Goal: Transaction & Acquisition: Purchase product/service

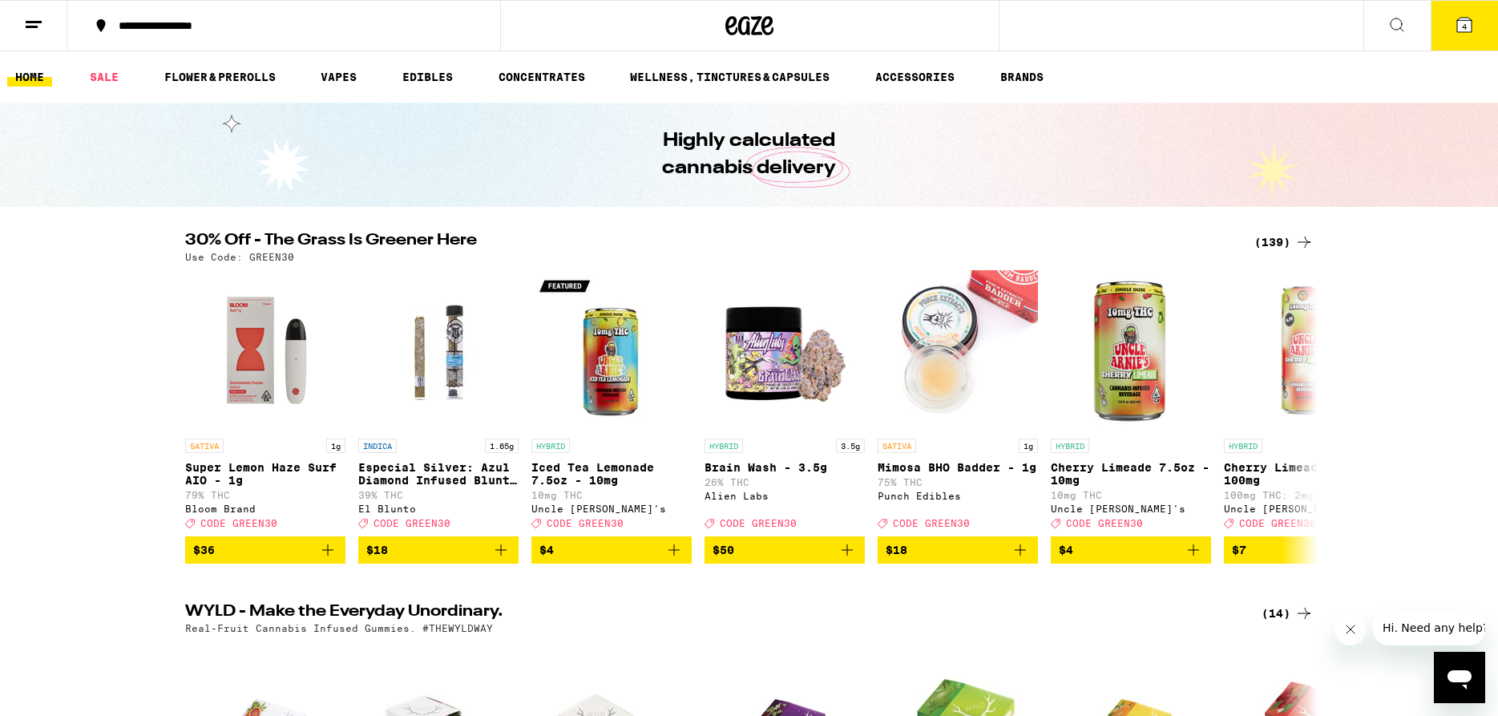
click at [1452, 26] on button "4" at bounding box center [1464, 26] width 67 height 50
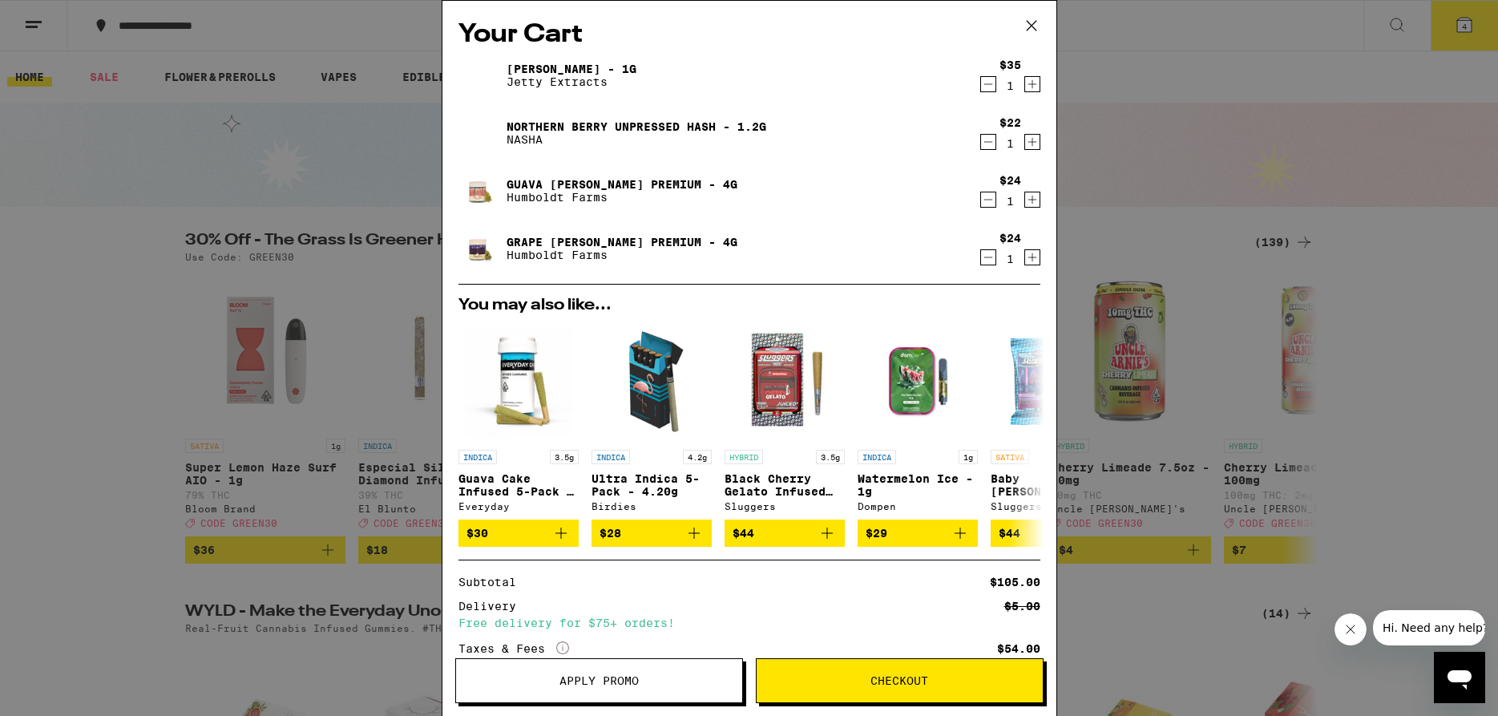
click at [979, 84] on div "$35 1" at bounding box center [1009, 76] width 63 height 34
click at [991, 85] on icon "Decrement" at bounding box center [988, 84] width 14 height 19
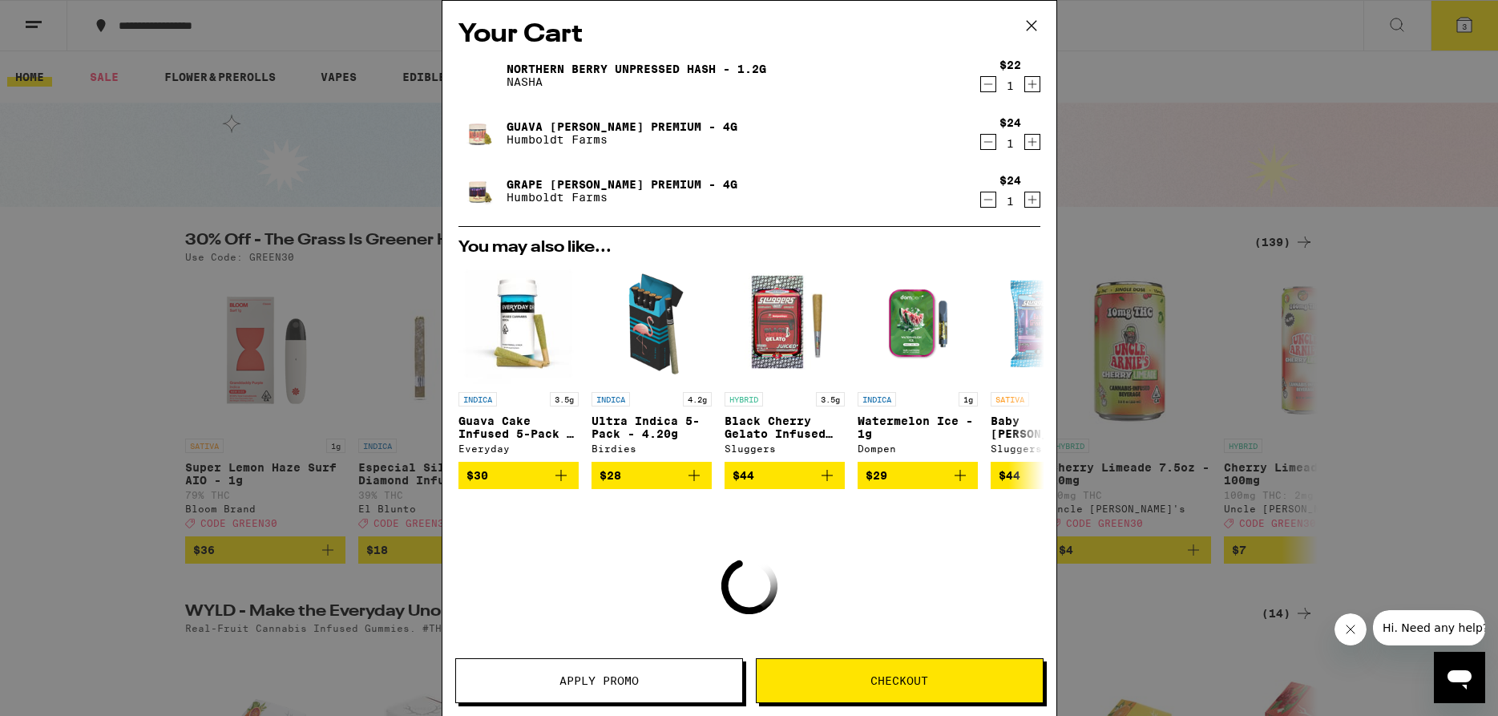
click at [991, 85] on icon "Decrement" at bounding box center [988, 84] width 14 height 19
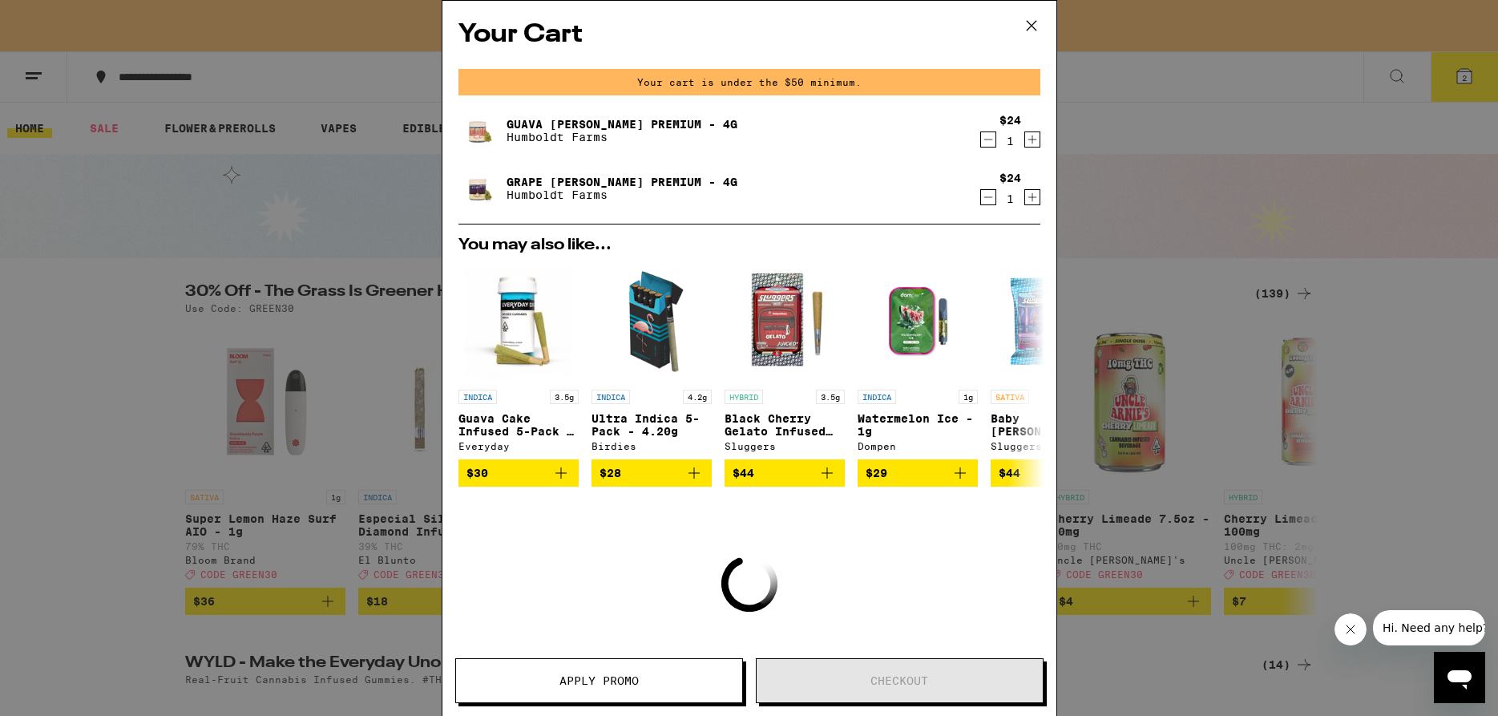
click at [995, 142] on icon "Decrement" at bounding box center [988, 139] width 14 height 19
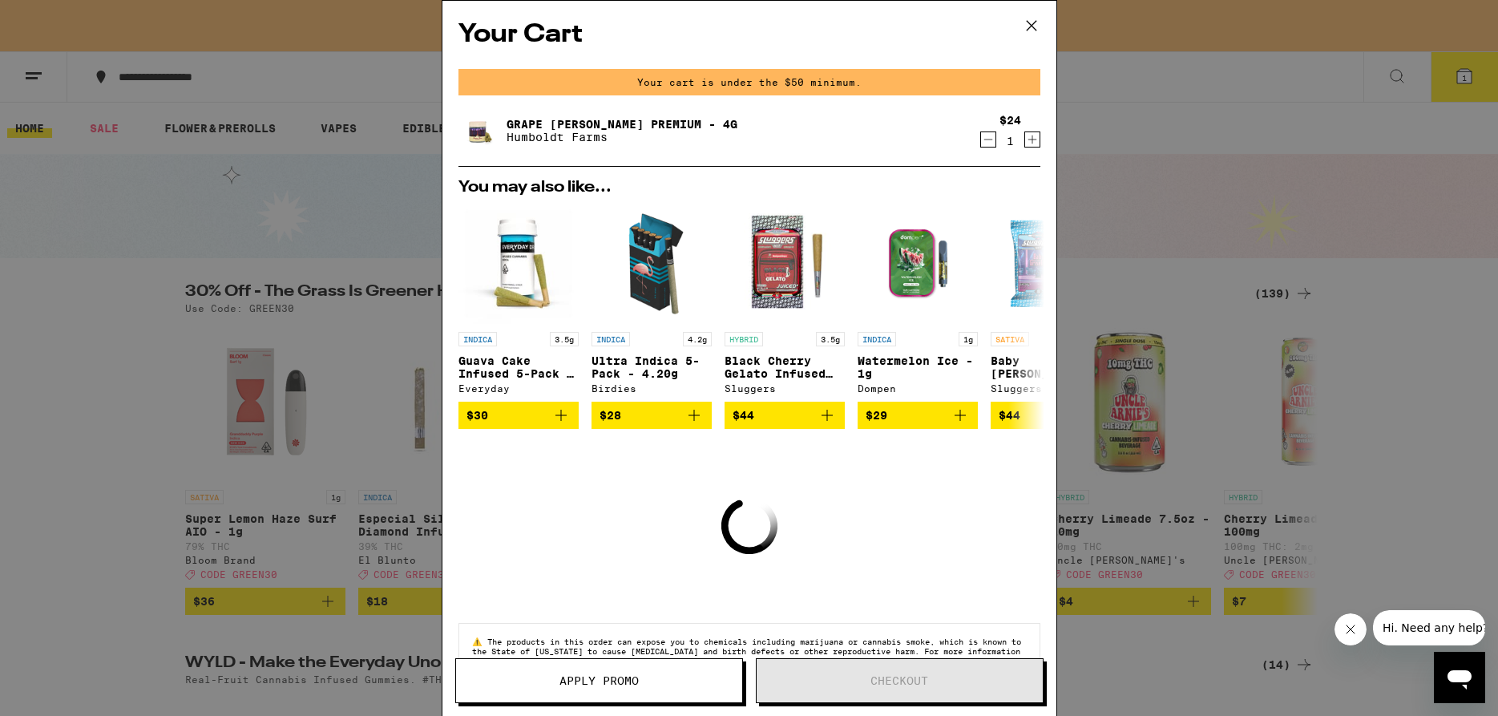
click at [991, 136] on icon "Decrement" at bounding box center [988, 139] width 14 height 19
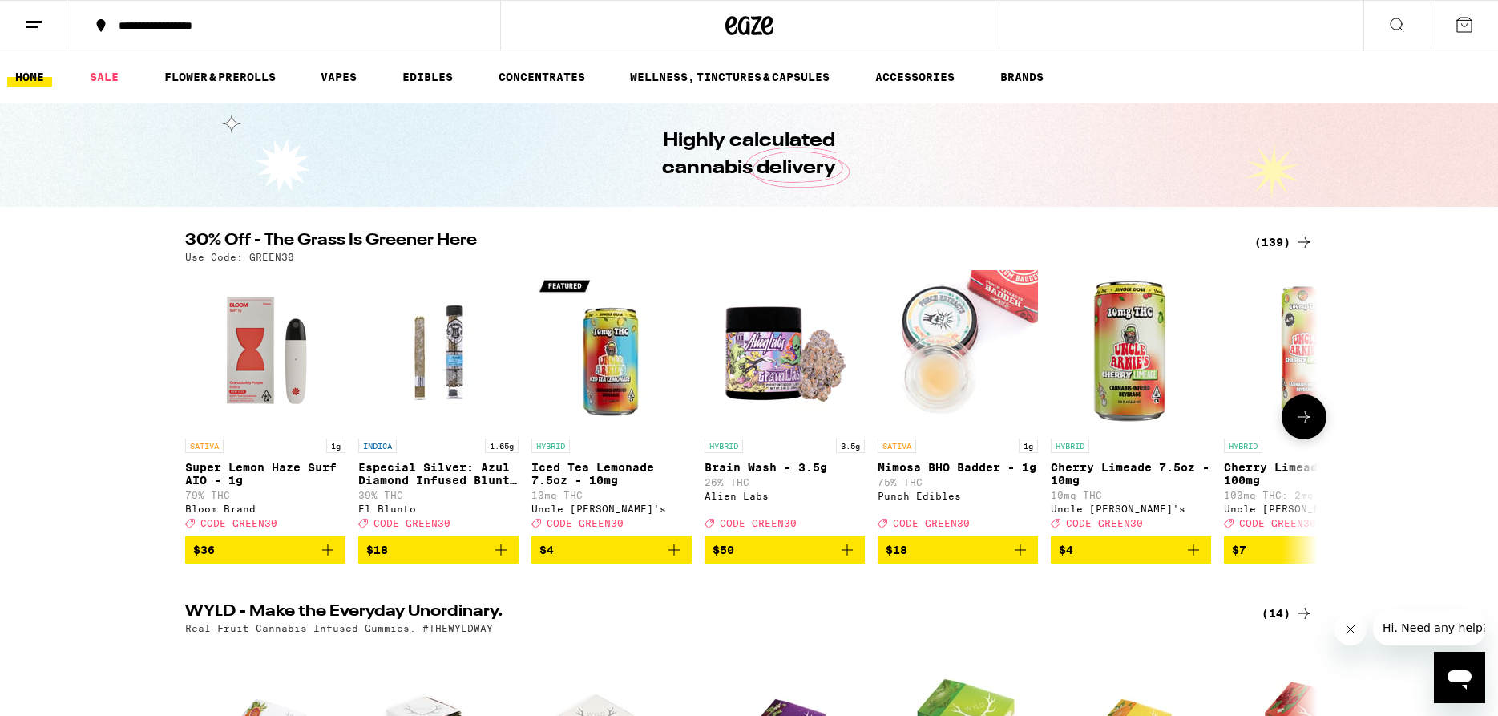
click at [1306, 423] on icon at bounding box center [1303, 416] width 19 height 19
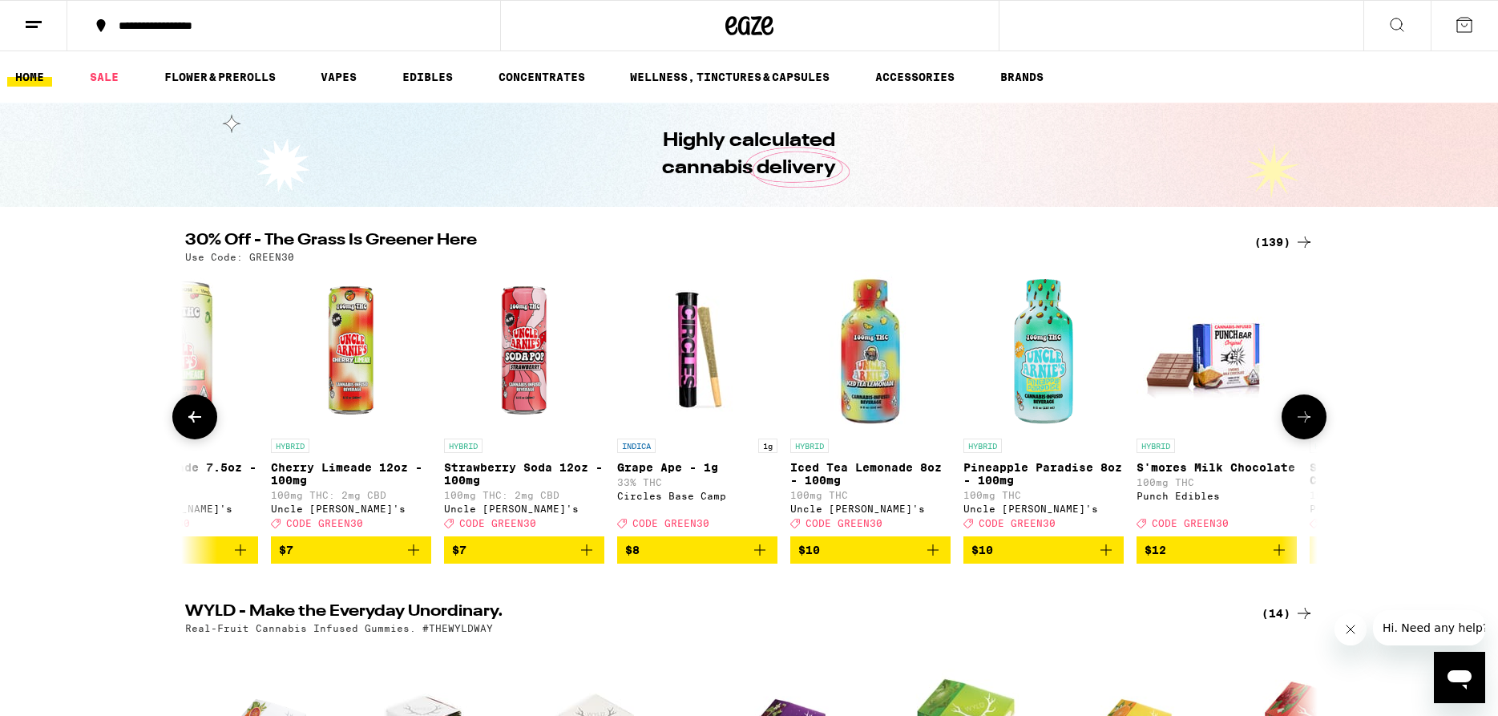
scroll to position [0, 954]
click at [1306, 423] on icon at bounding box center [1303, 416] width 19 height 19
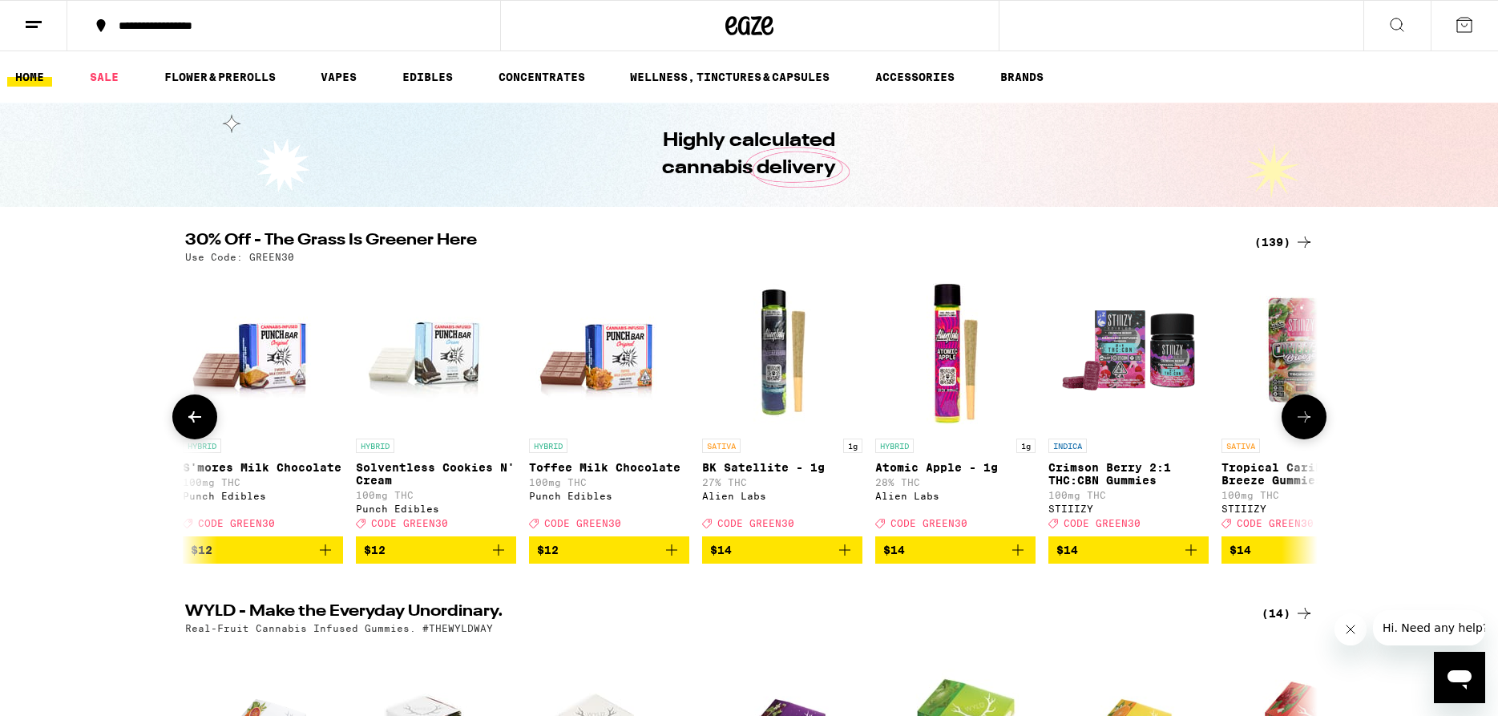
scroll to position [0, 1907]
click at [1306, 423] on icon at bounding box center [1303, 416] width 19 height 19
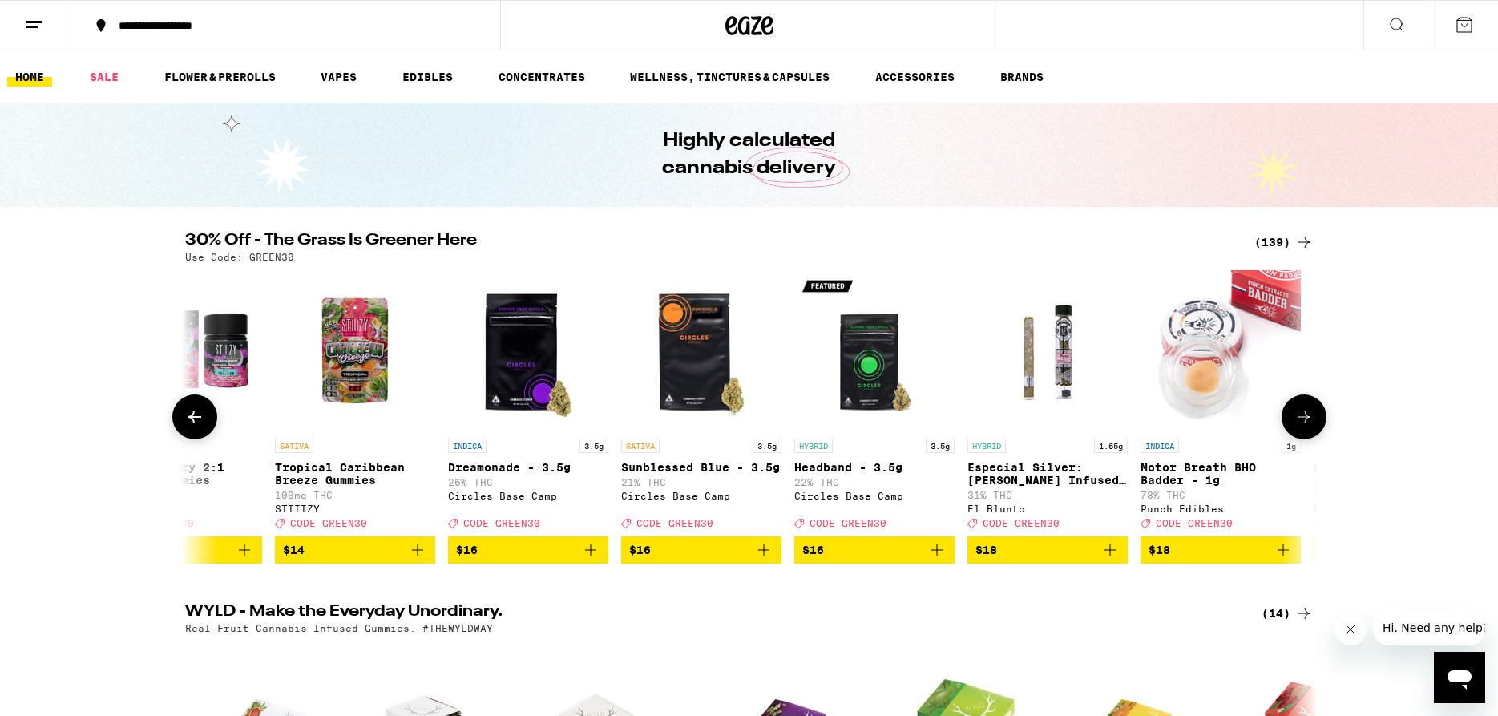
scroll to position [0, 2861]
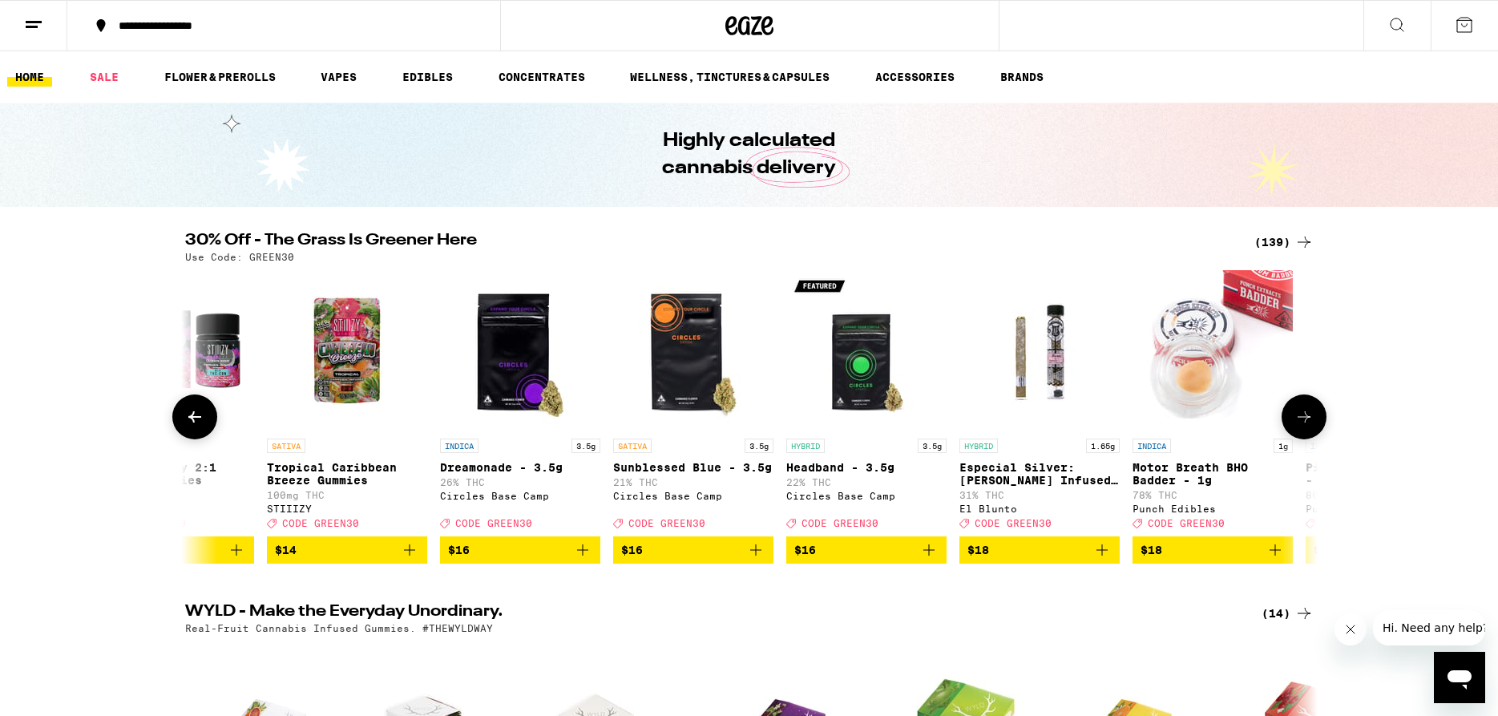
click at [1306, 423] on icon at bounding box center [1303, 416] width 19 height 19
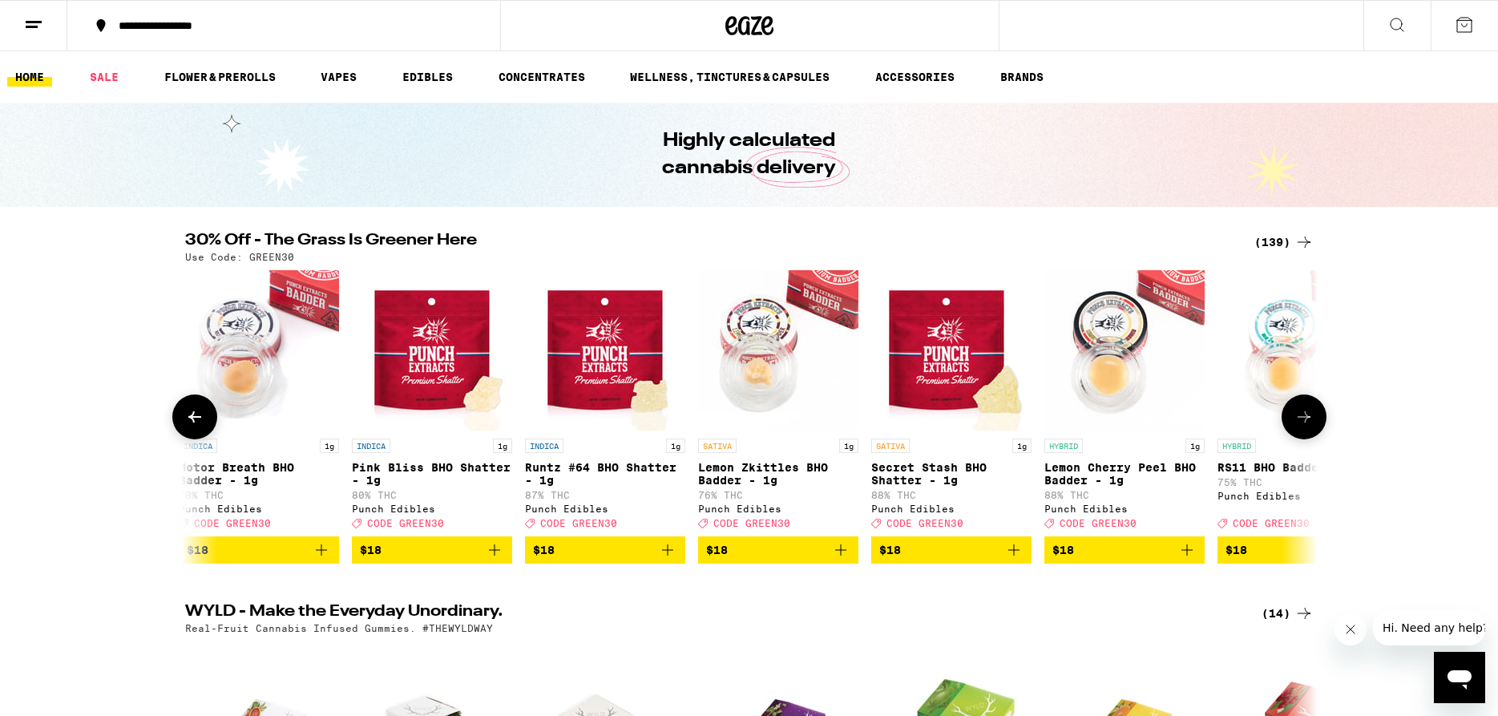
click at [1305, 423] on icon at bounding box center [1303, 416] width 19 height 19
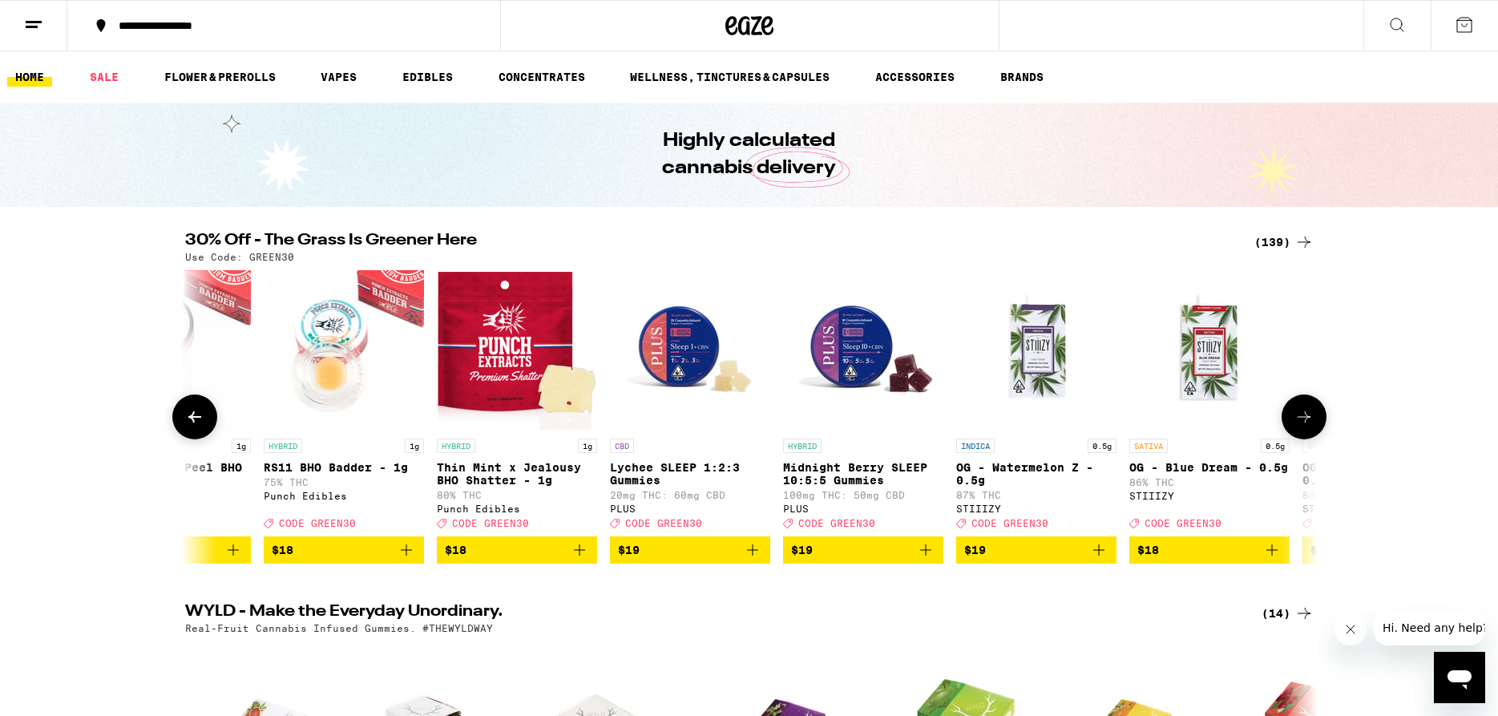
click at [1305, 423] on icon at bounding box center [1303, 416] width 19 height 19
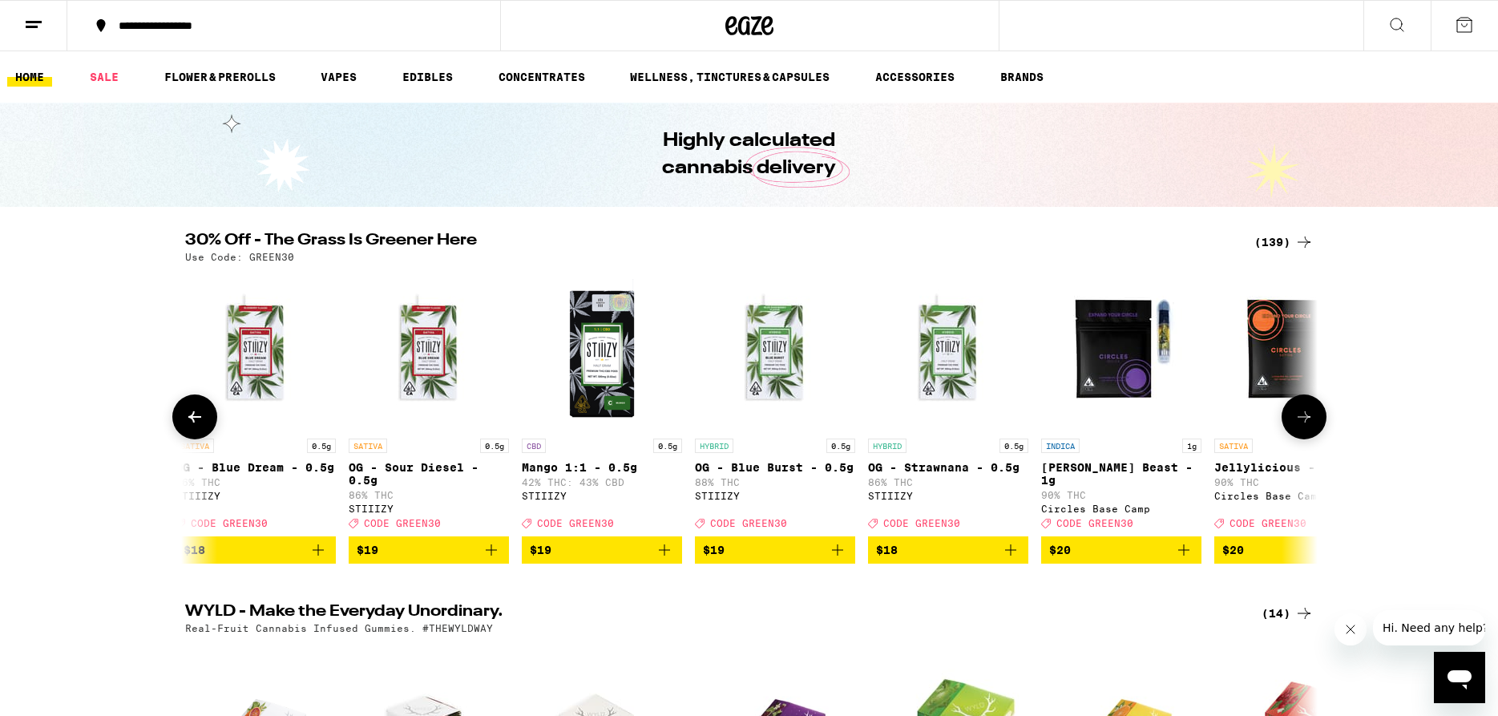
click at [1306, 422] on icon at bounding box center [1303, 416] width 19 height 19
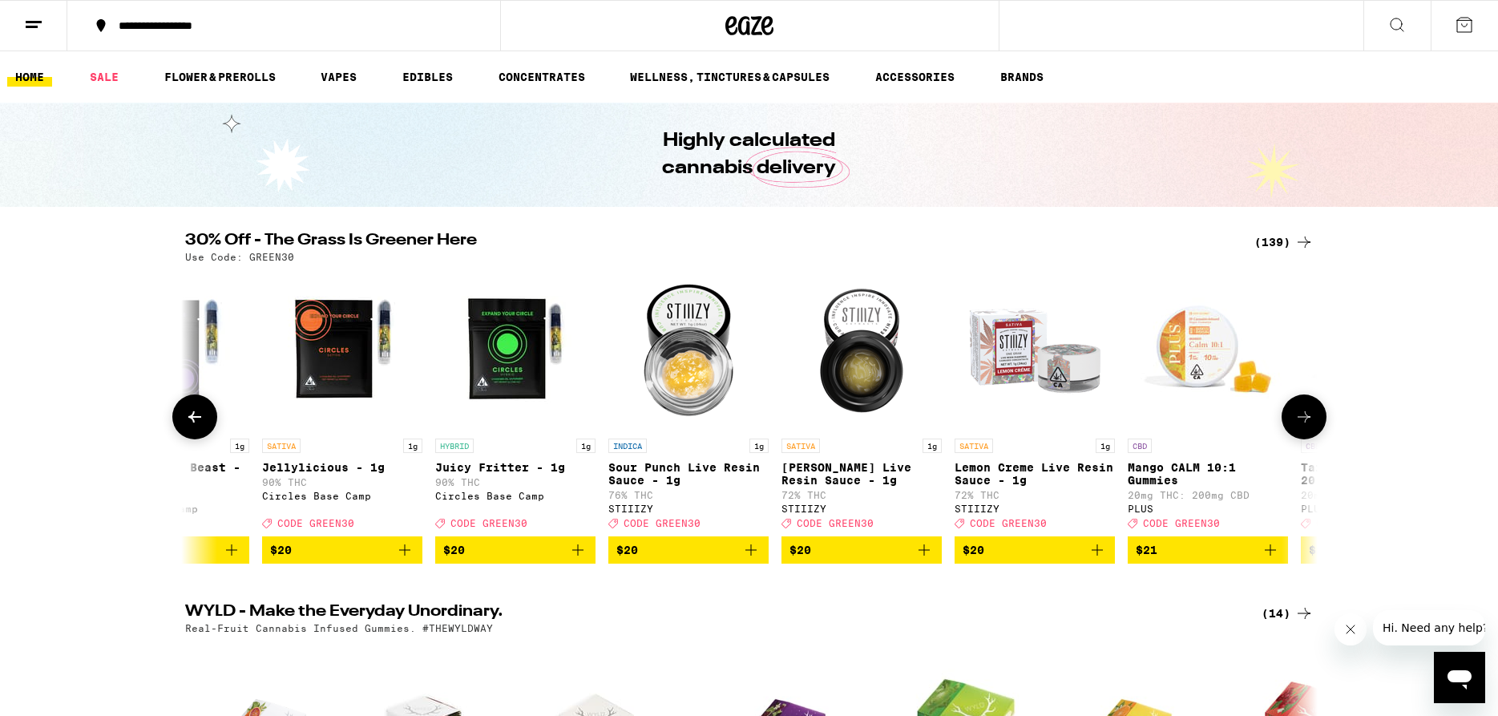
scroll to position [0, 6676]
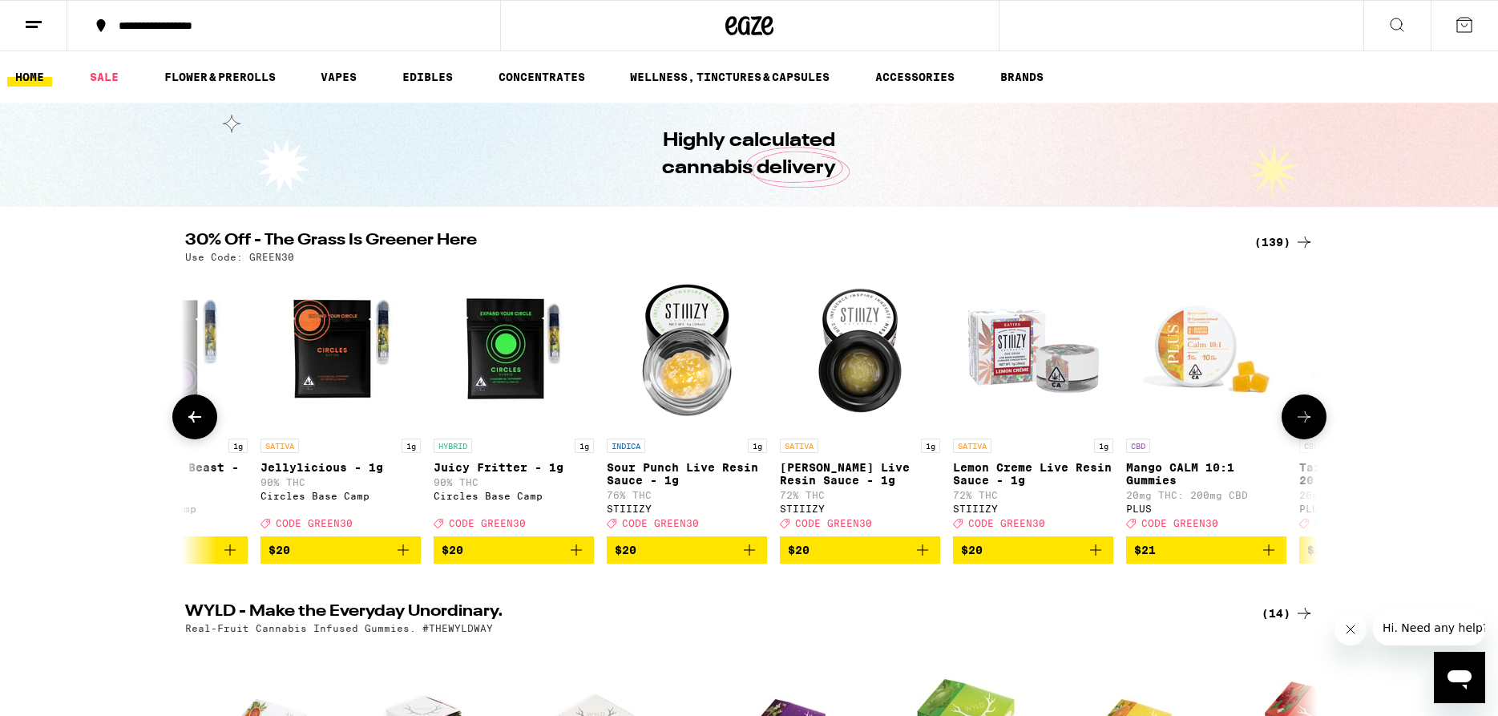
click at [1306, 422] on icon at bounding box center [1304, 416] width 13 height 11
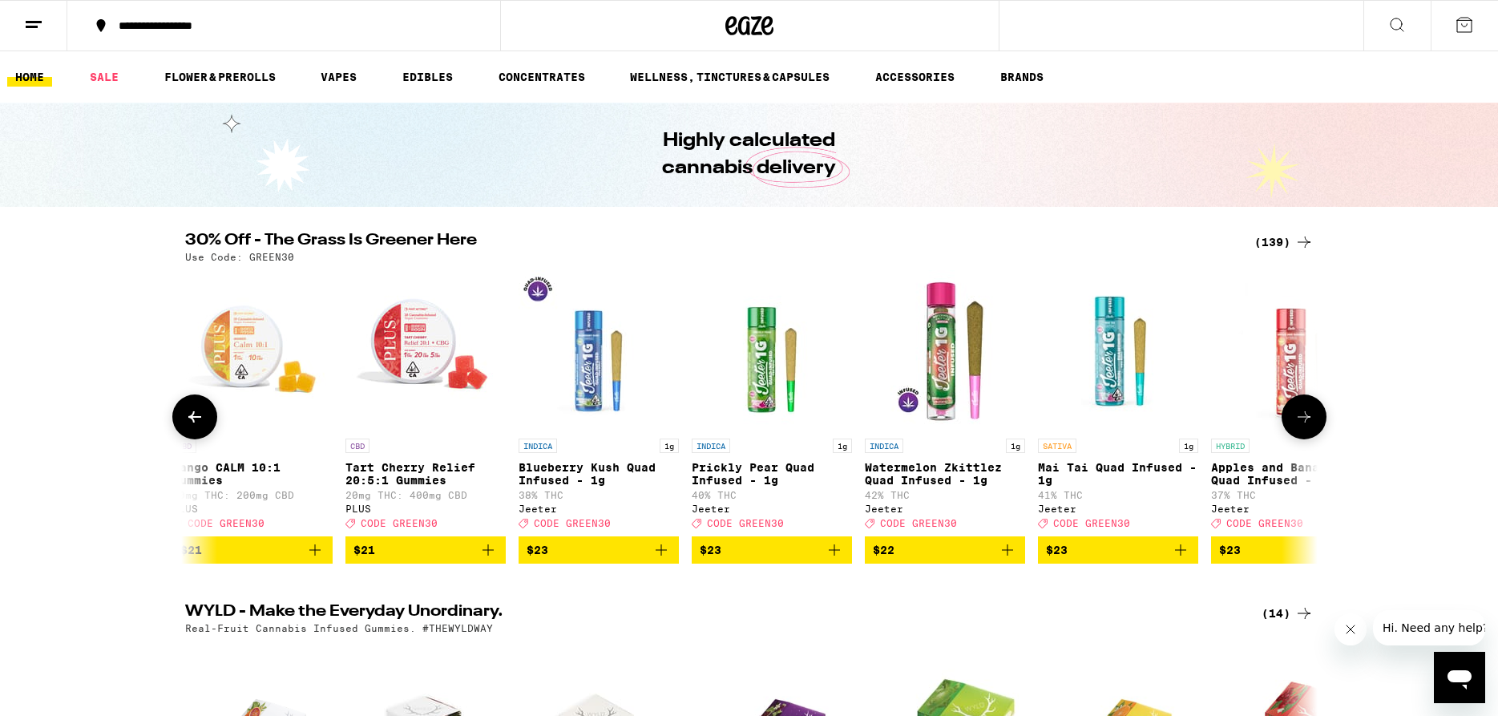
click at [1306, 422] on icon at bounding box center [1304, 416] width 13 height 11
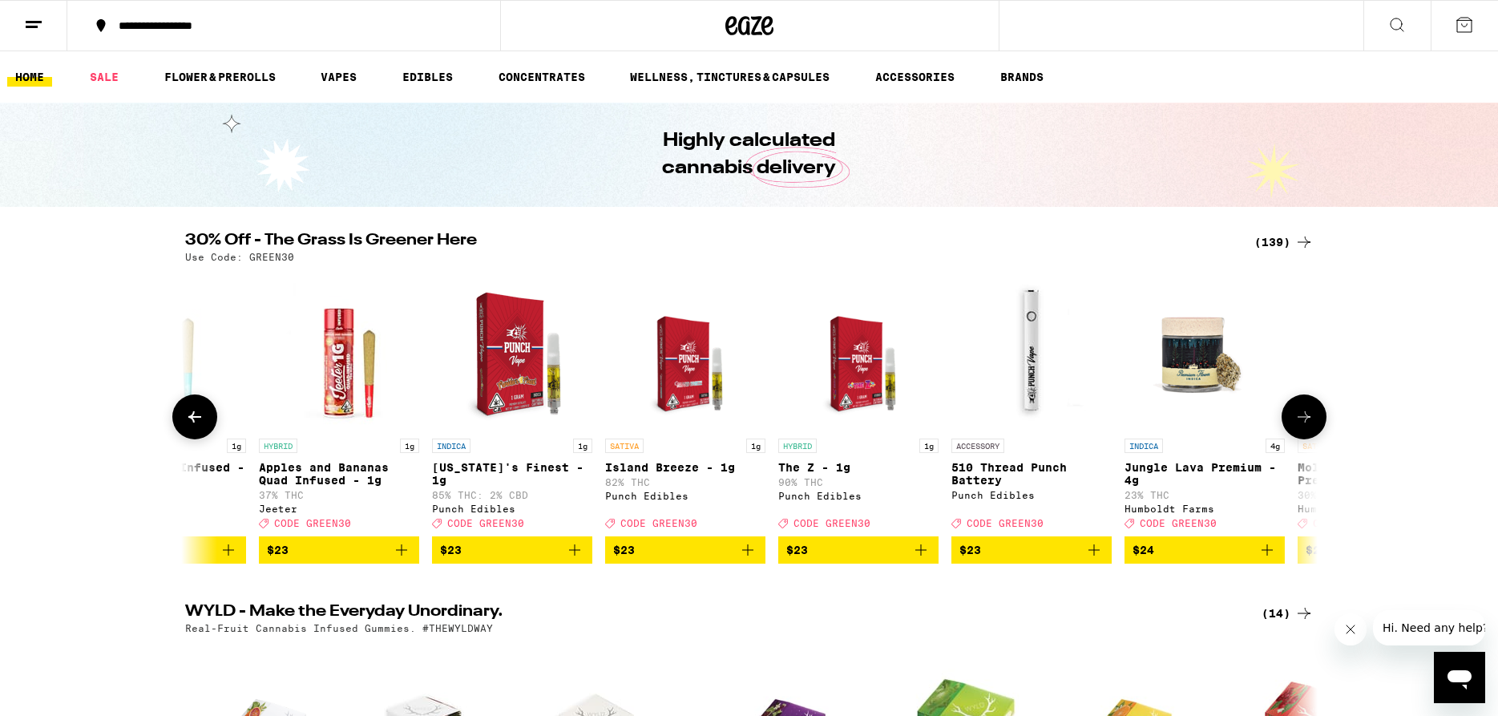
scroll to position [0, 8583]
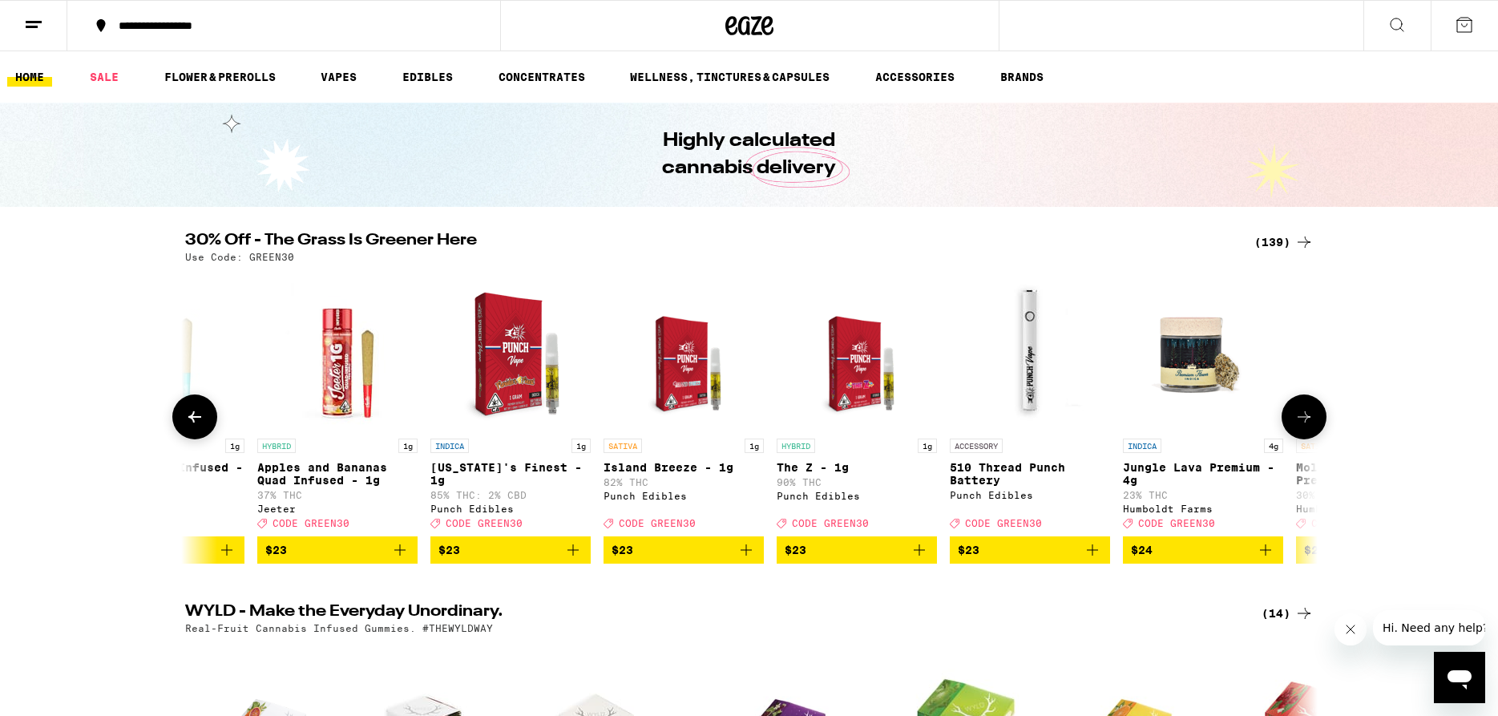
click at [1306, 422] on icon at bounding box center [1304, 416] width 13 height 11
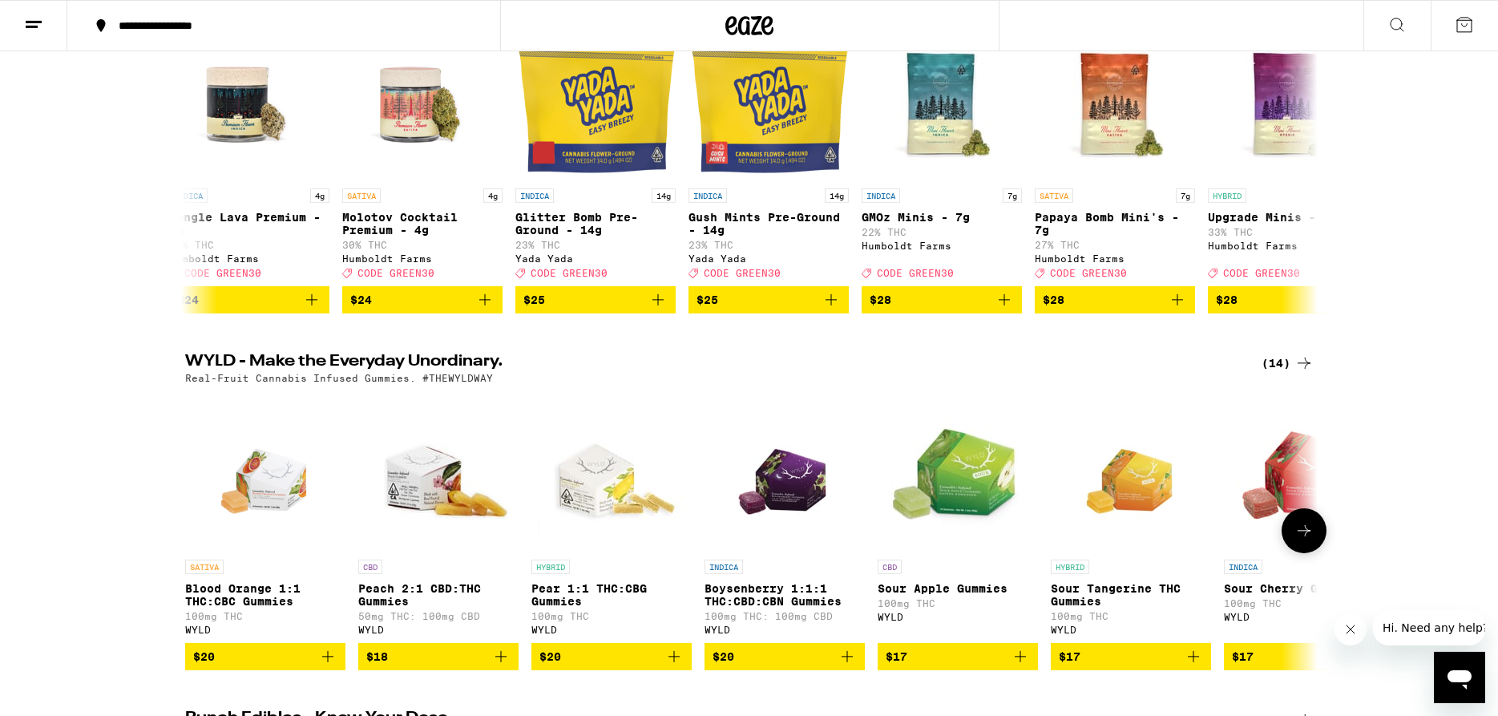
scroll to position [163, 0]
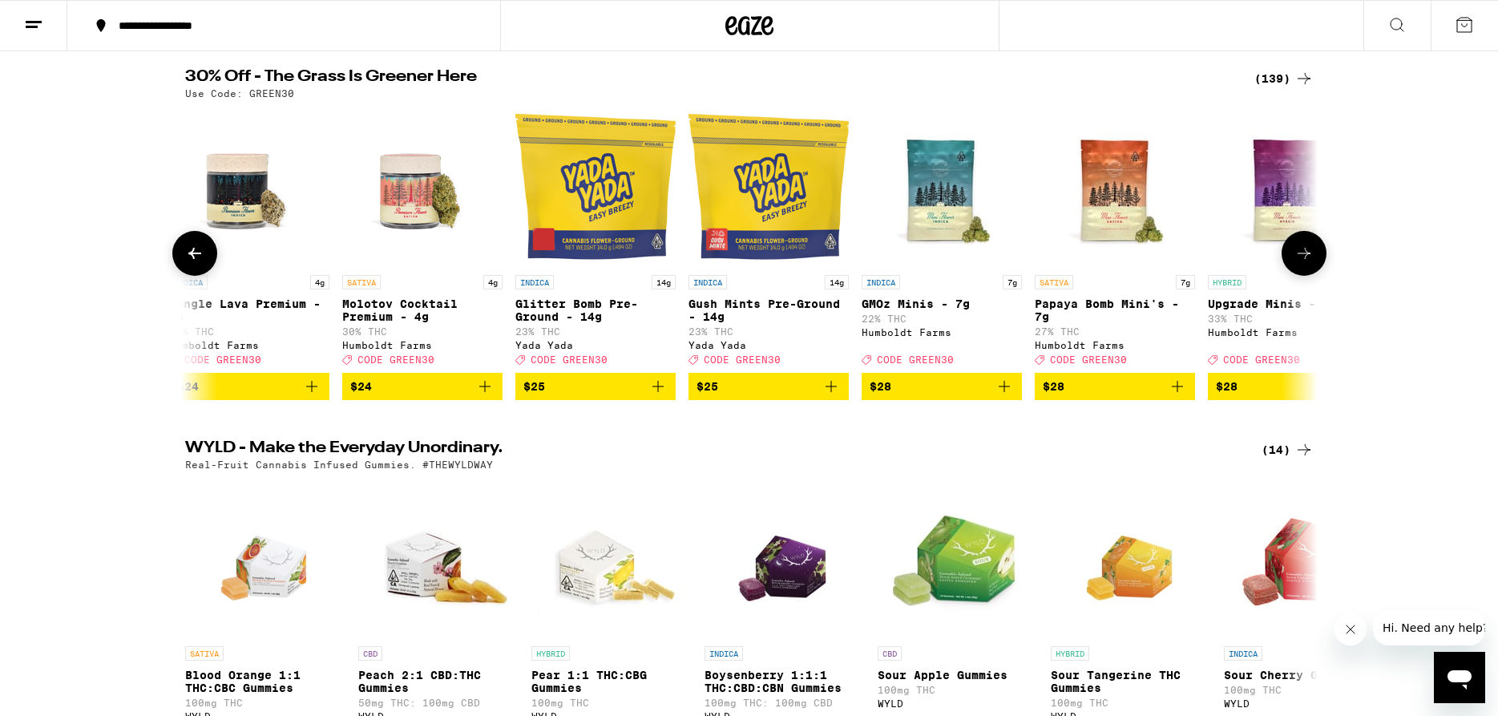
click at [483, 396] on icon "Add to bag" at bounding box center [484, 386] width 19 height 19
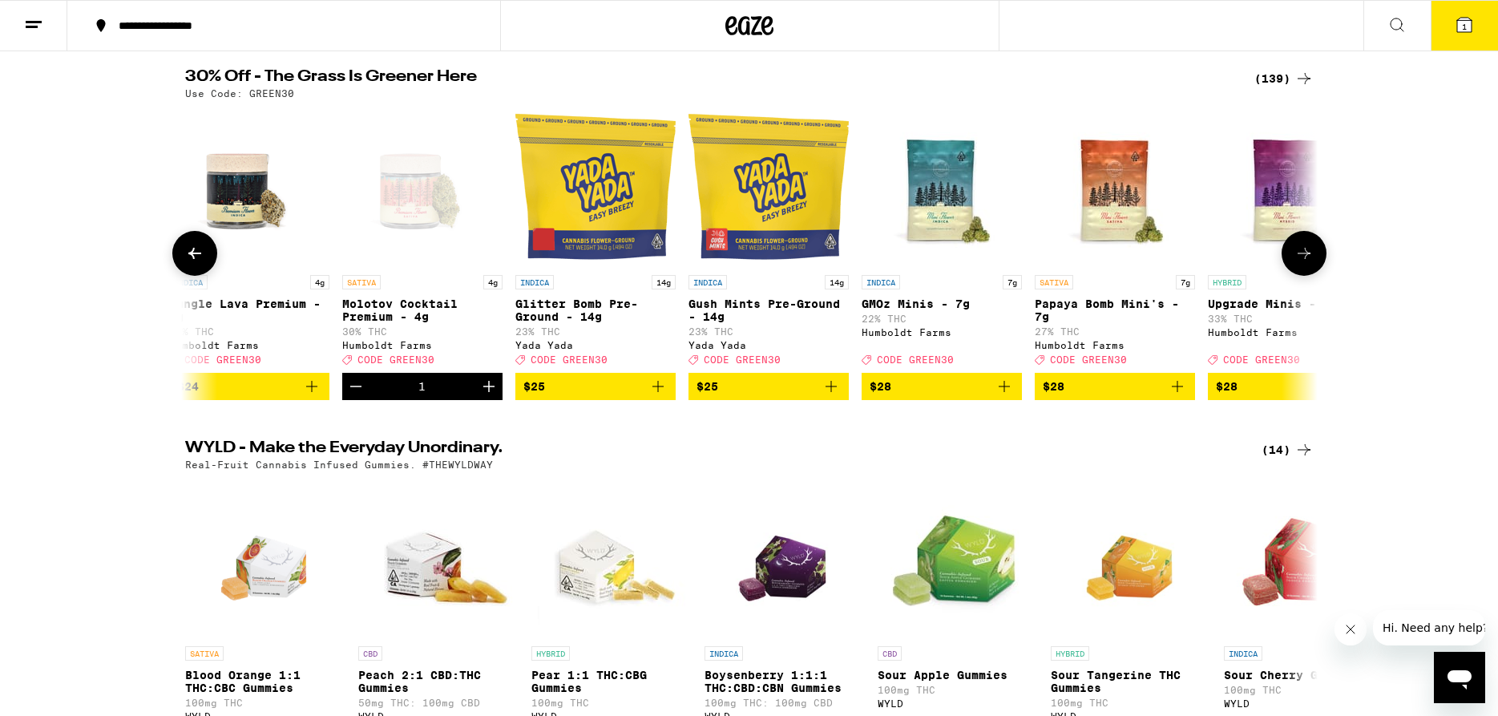
scroll to position [215, 0]
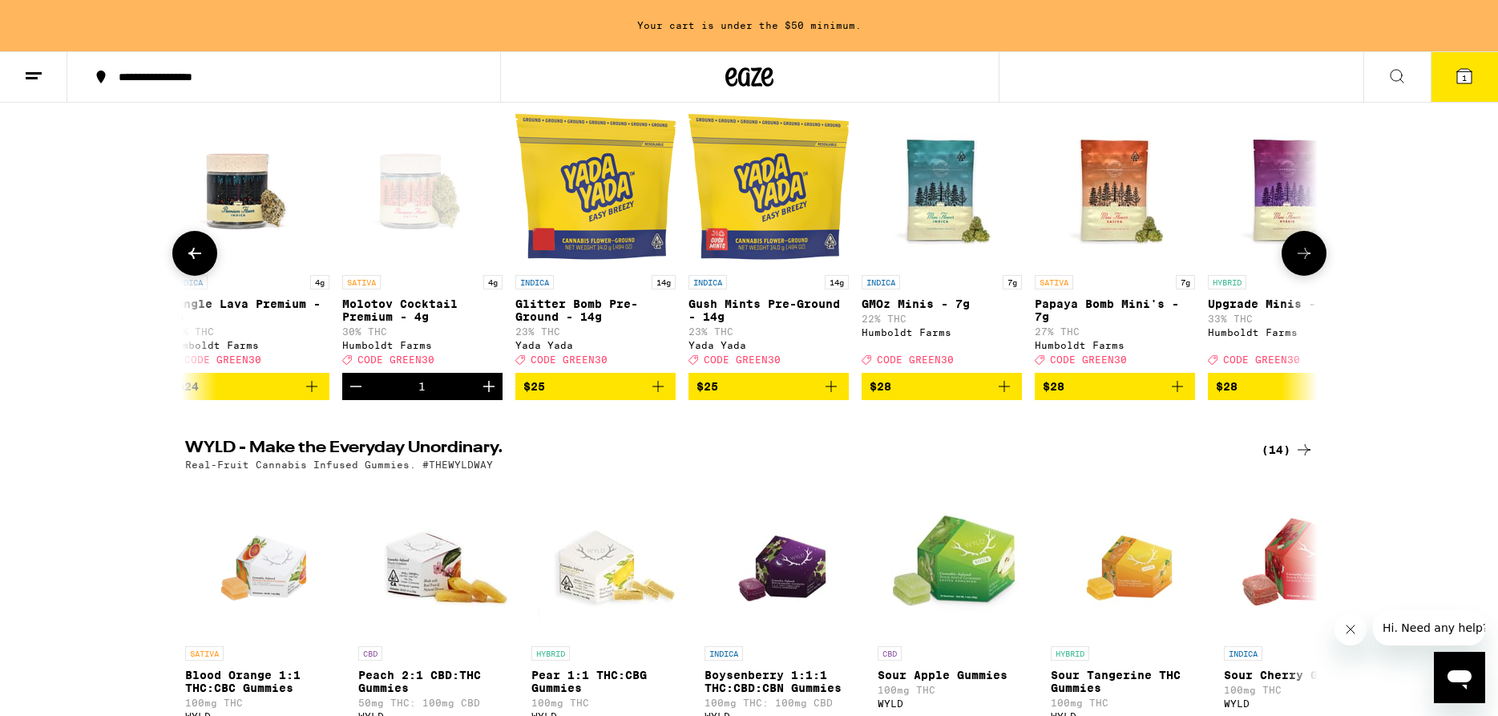
click at [1307, 259] on icon at bounding box center [1304, 253] width 13 height 11
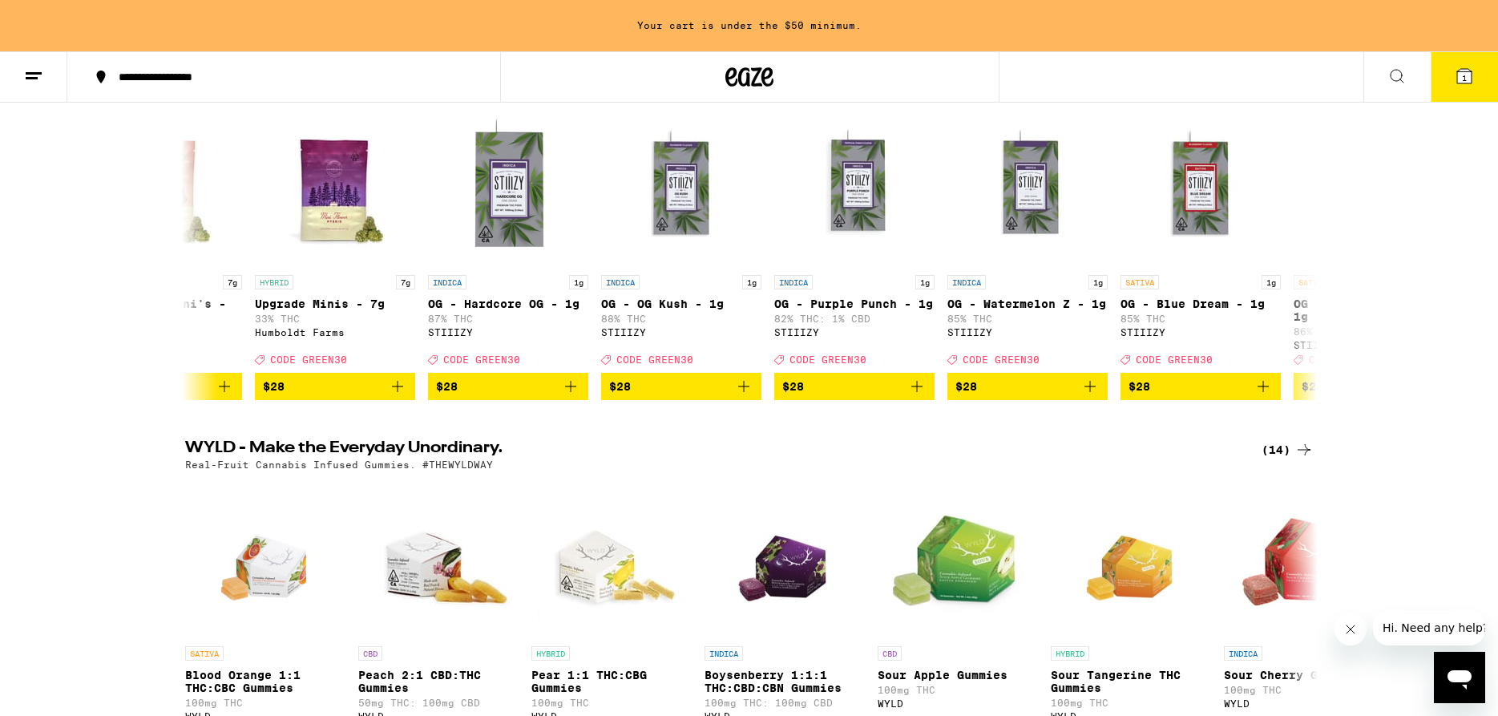
scroll to position [0, 10491]
click at [392, 396] on icon "Add to bag" at bounding box center [396, 386] width 19 height 19
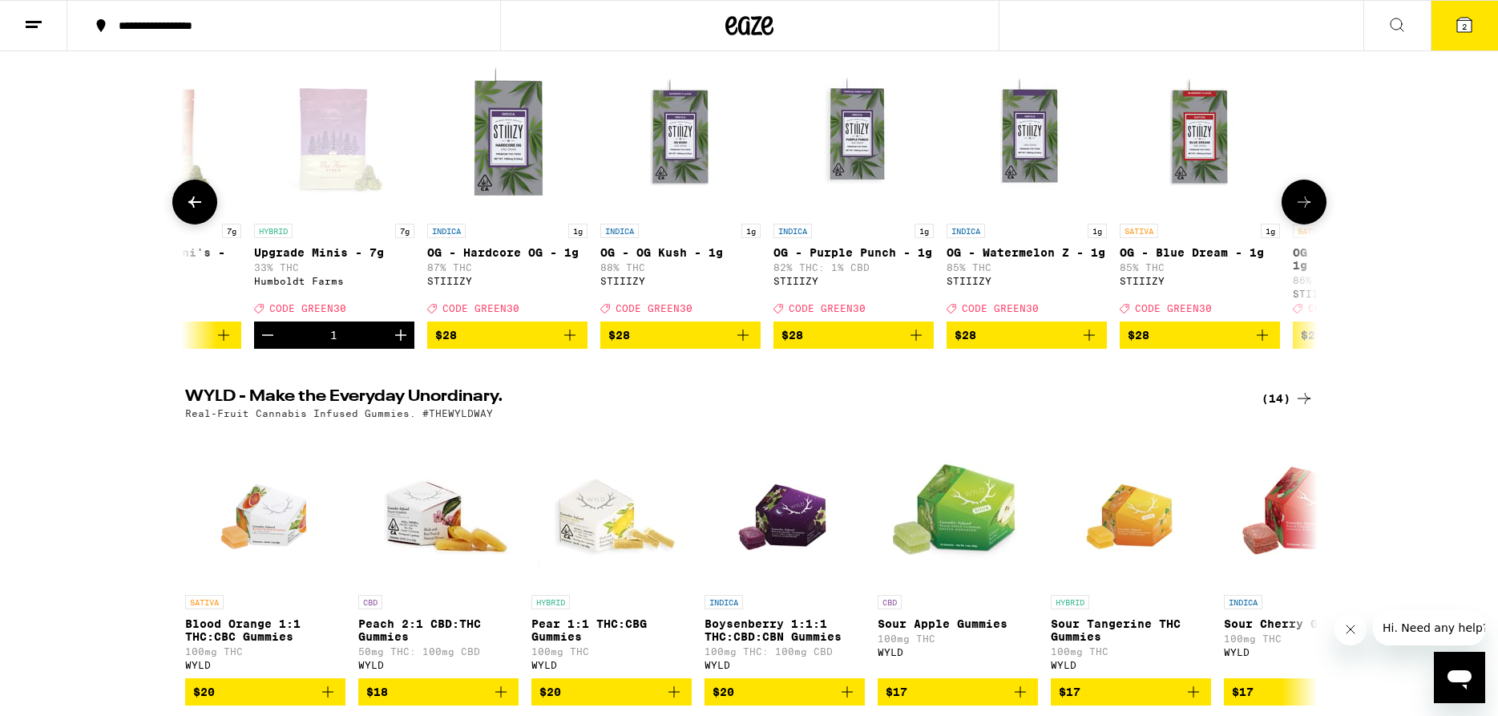
scroll to position [163, 0]
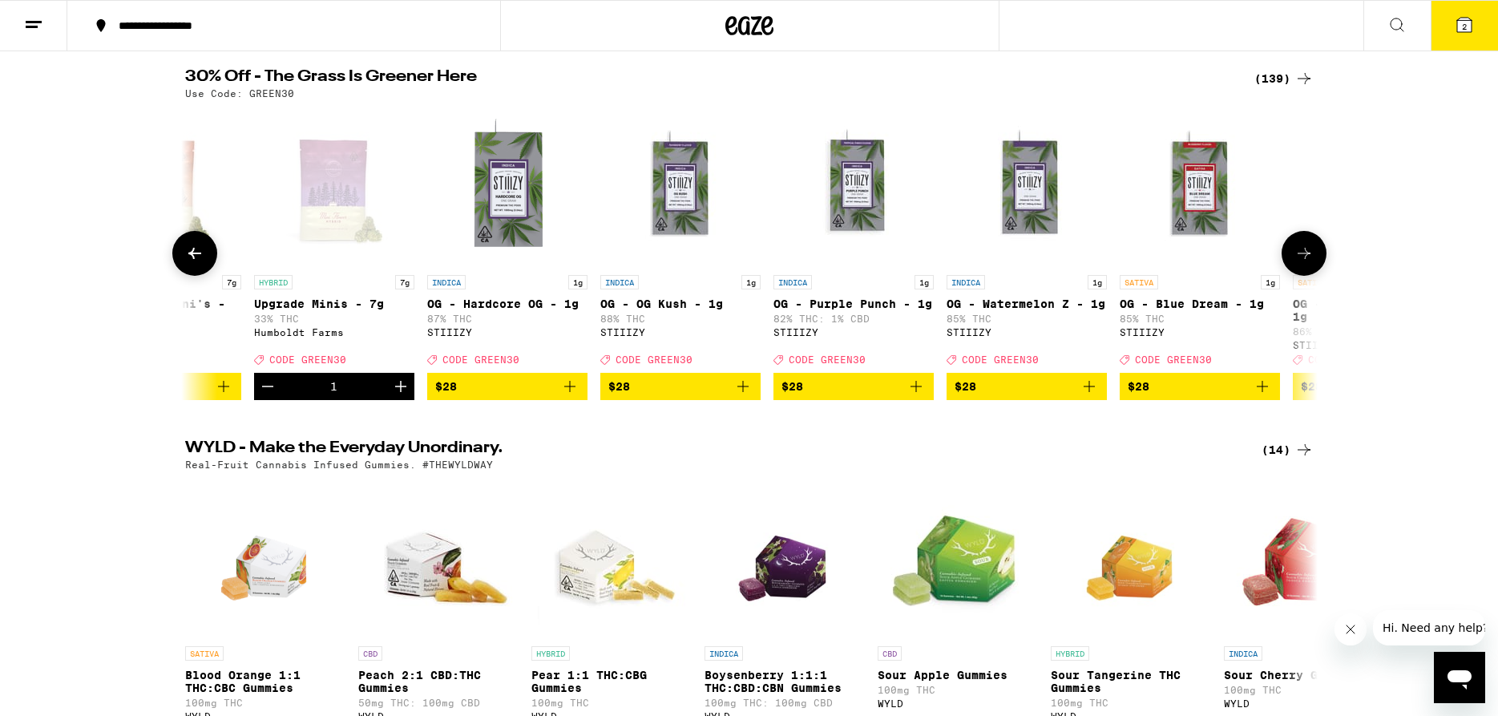
click at [196, 259] on icon at bounding box center [194, 253] width 19 height 19
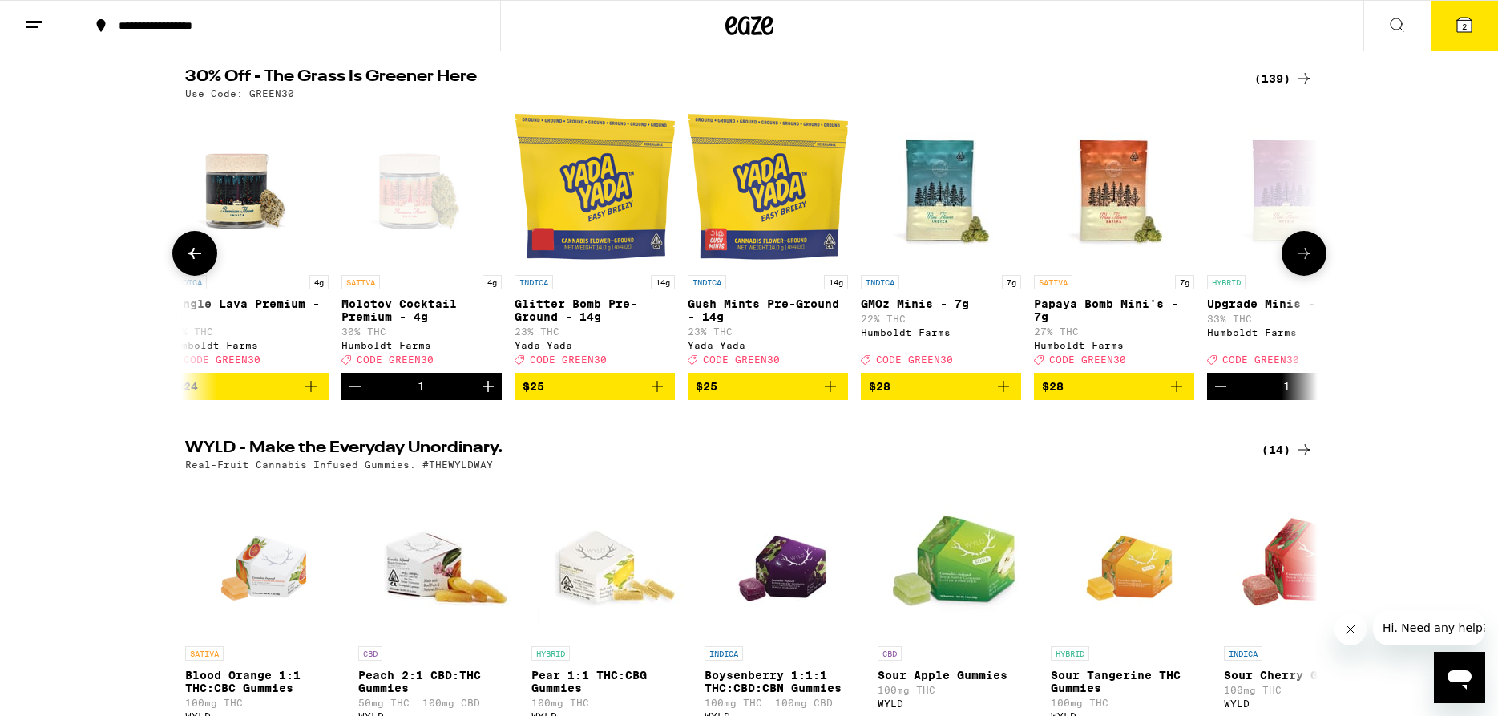
scroll to position [0, 9537]
click at [1312, 271] on button at bounding box center [1304, 253] width 45 height 45
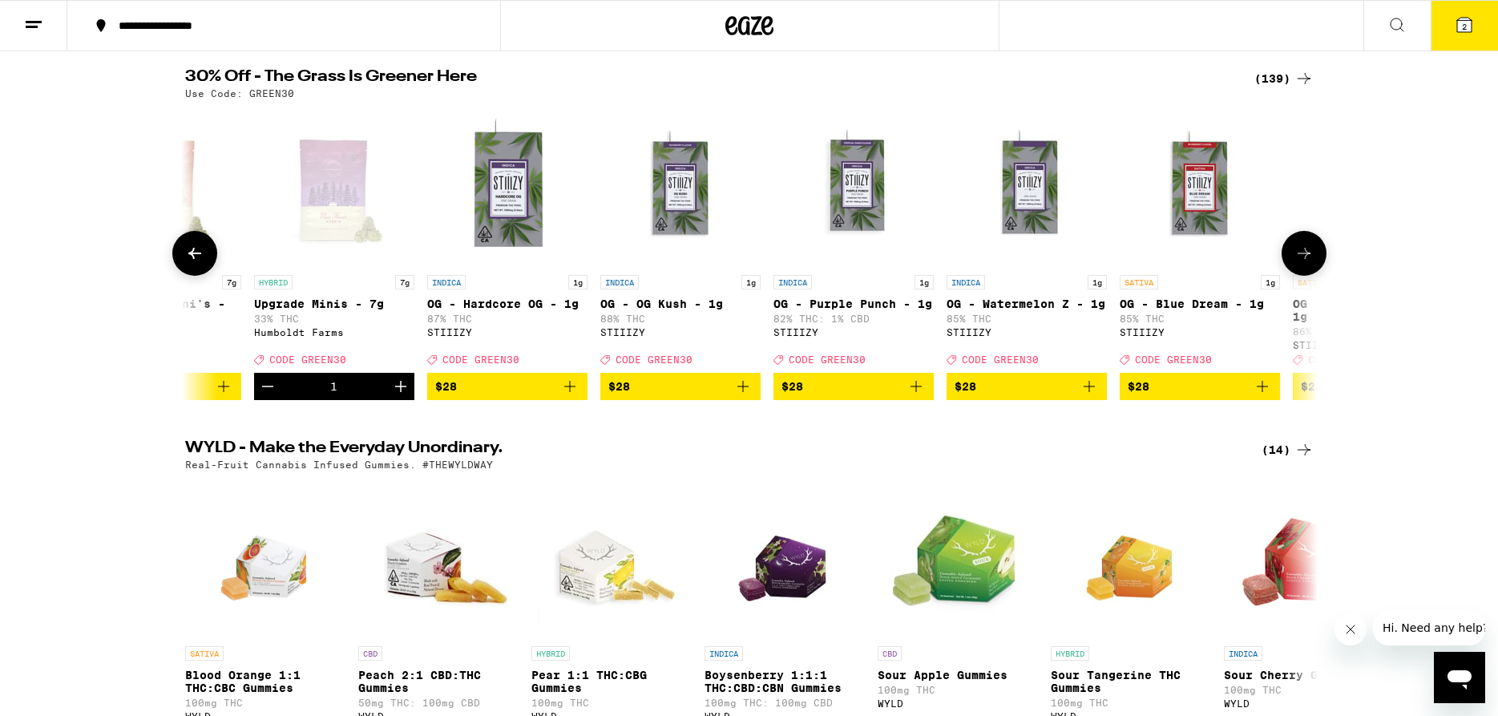
click at [1310, 272] on button at bounding box center [1304, 253] width 45 height 45
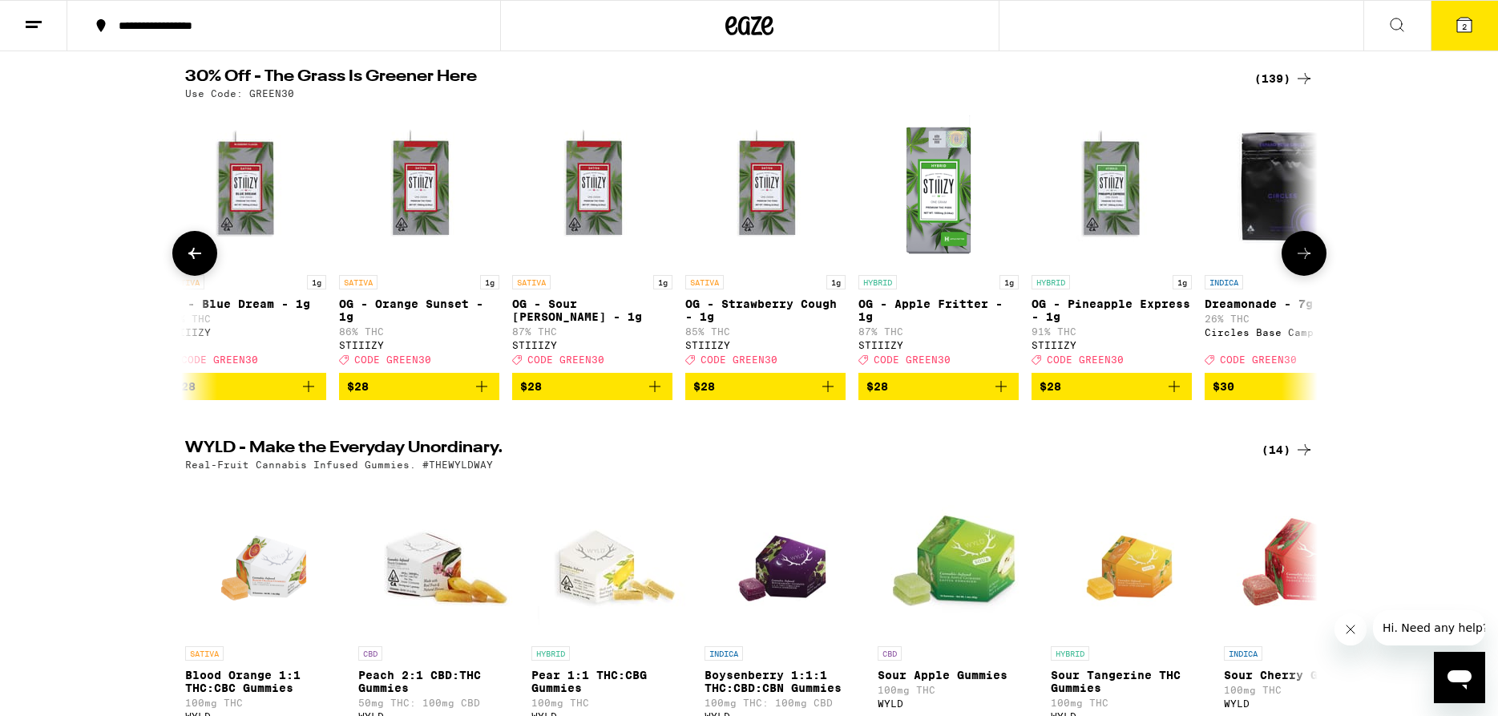
click at [1310, 272] on button at bounding box center [1304, 253] width 45 height 45
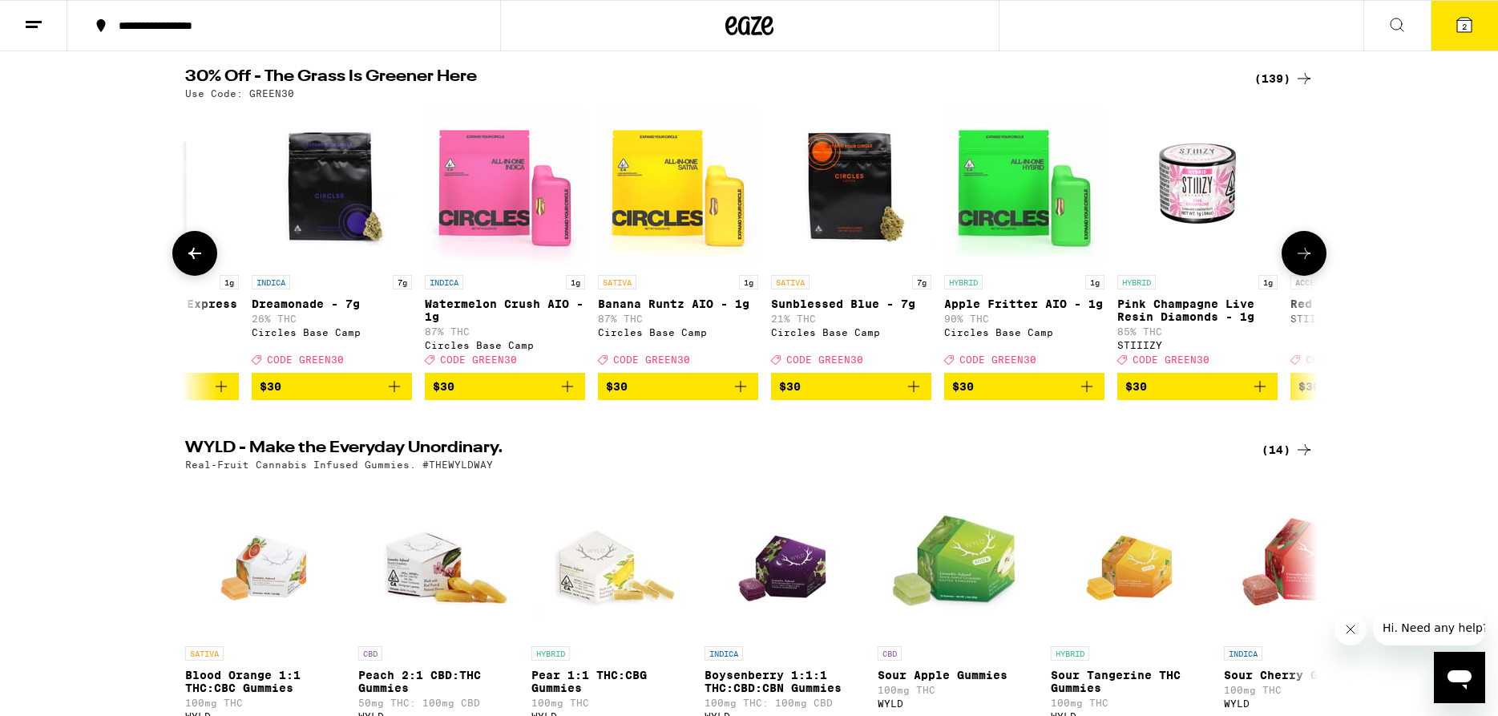
scroll to position [0, 12398]
click at [1310, 272] on button at bounding box center [1304, 253] width 45 height 45
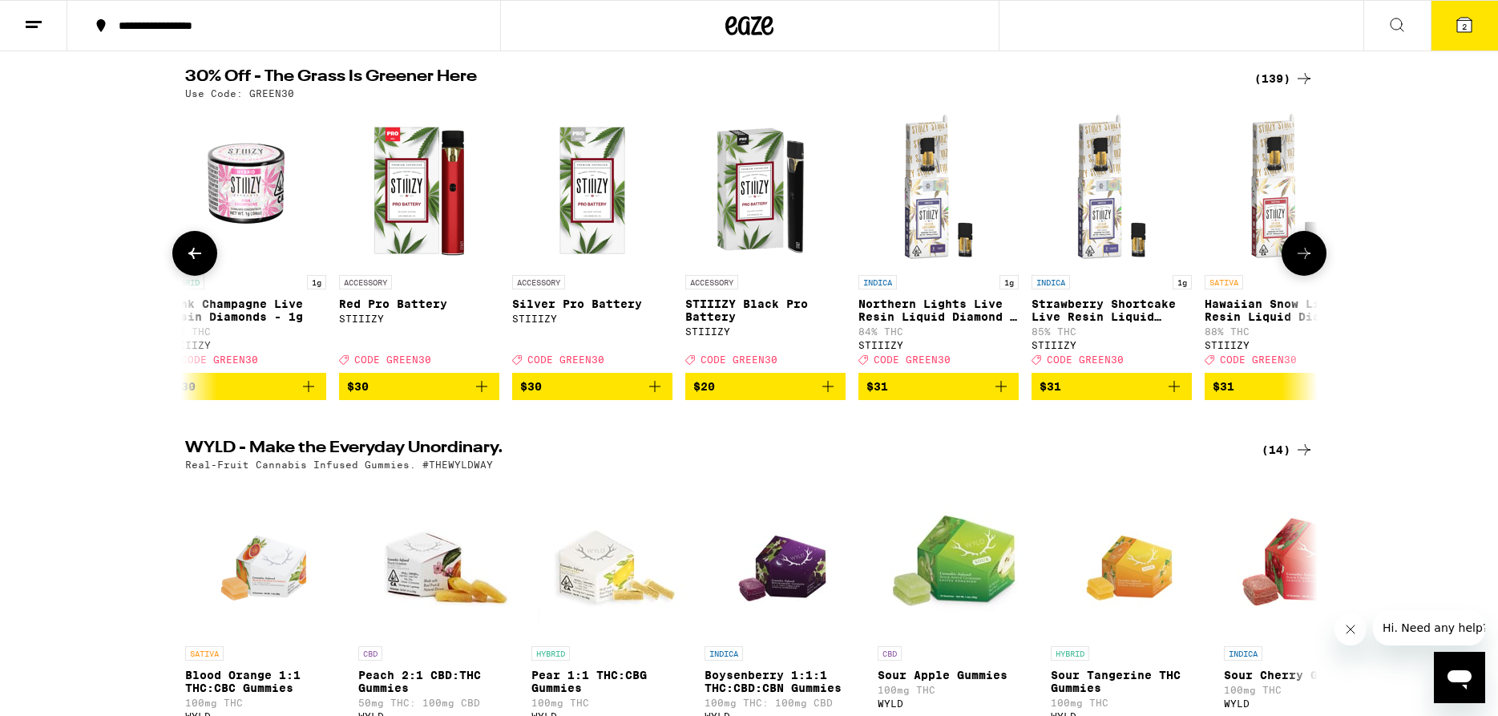
scroll to position [0, 13352]
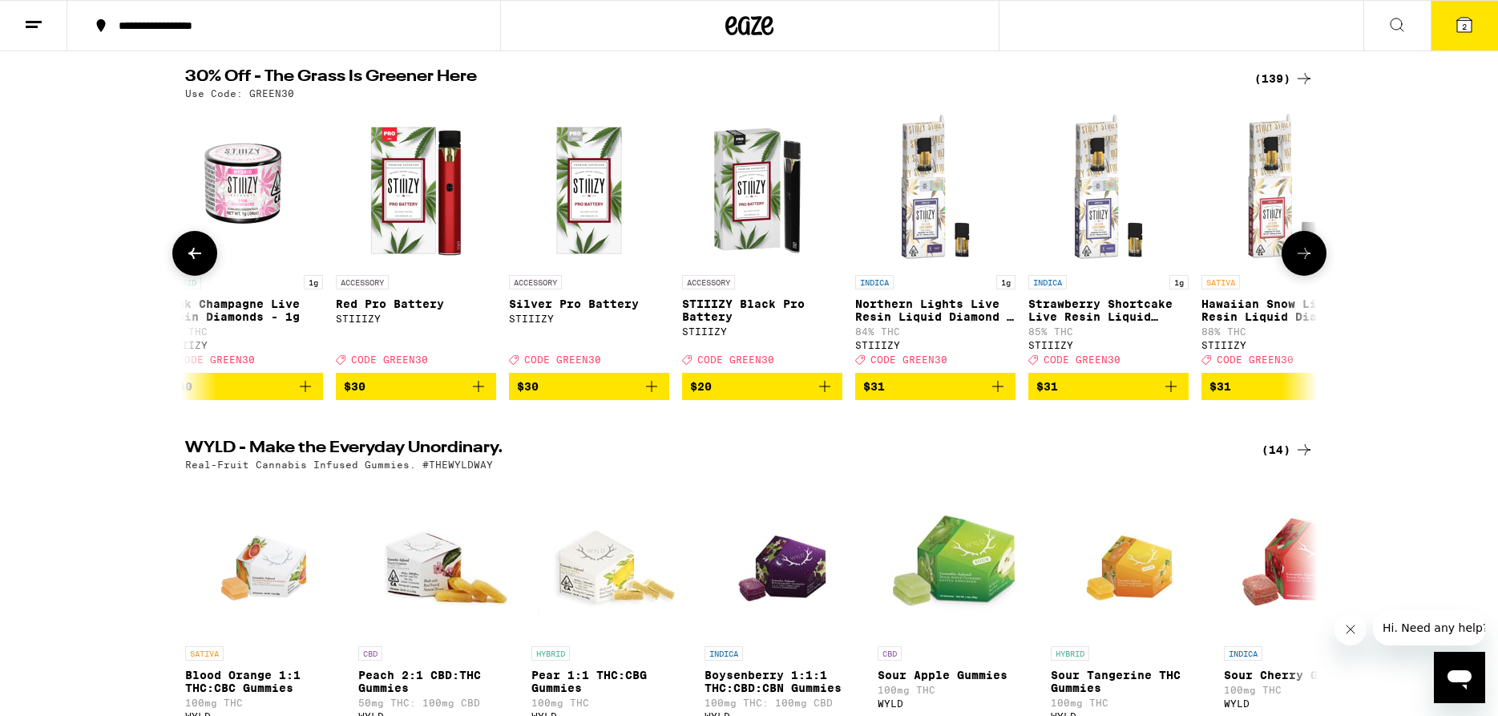
click at [1310, 272] on button at bounding box center [1304, 253] width 45 height 45
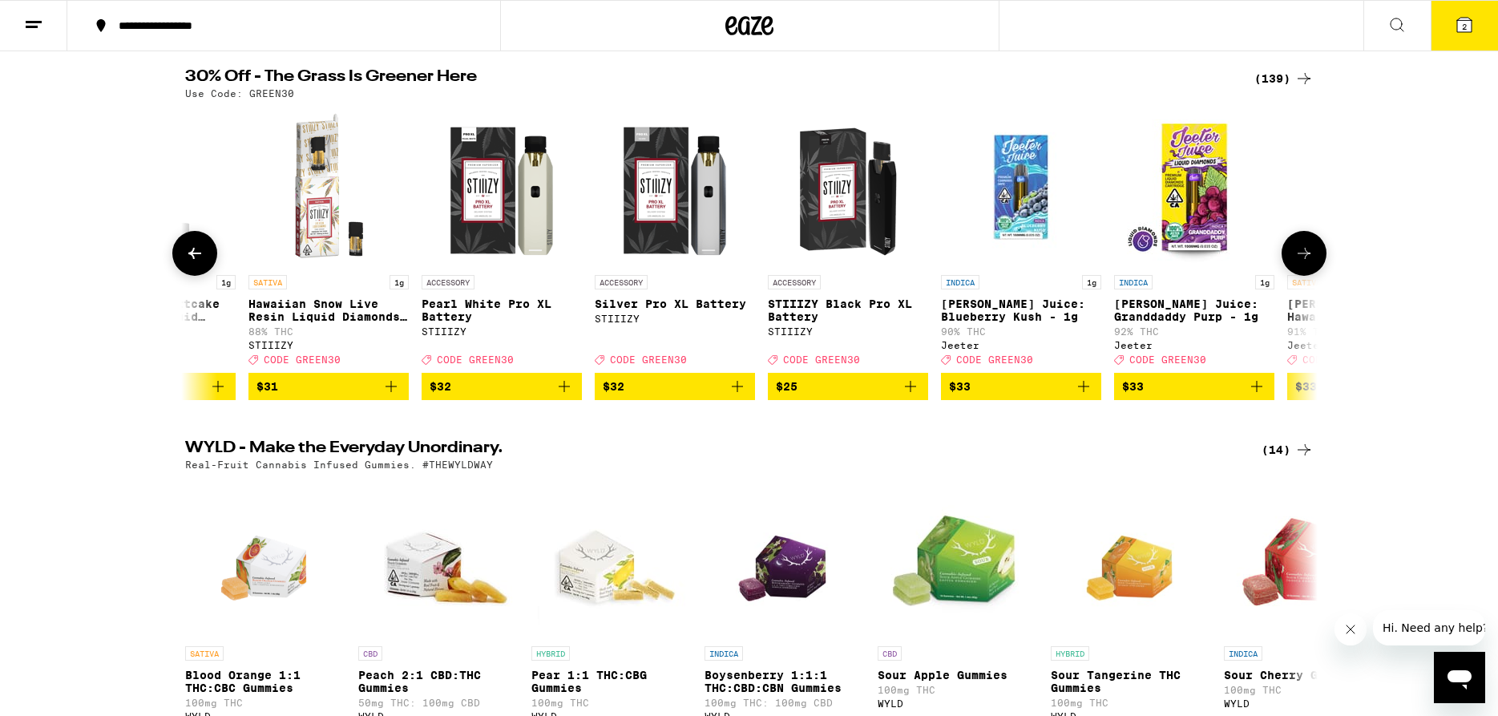
scroll to position [0, 14306]
click at [184, 265] on button at bounding box center [194, 253] width 45 height 45
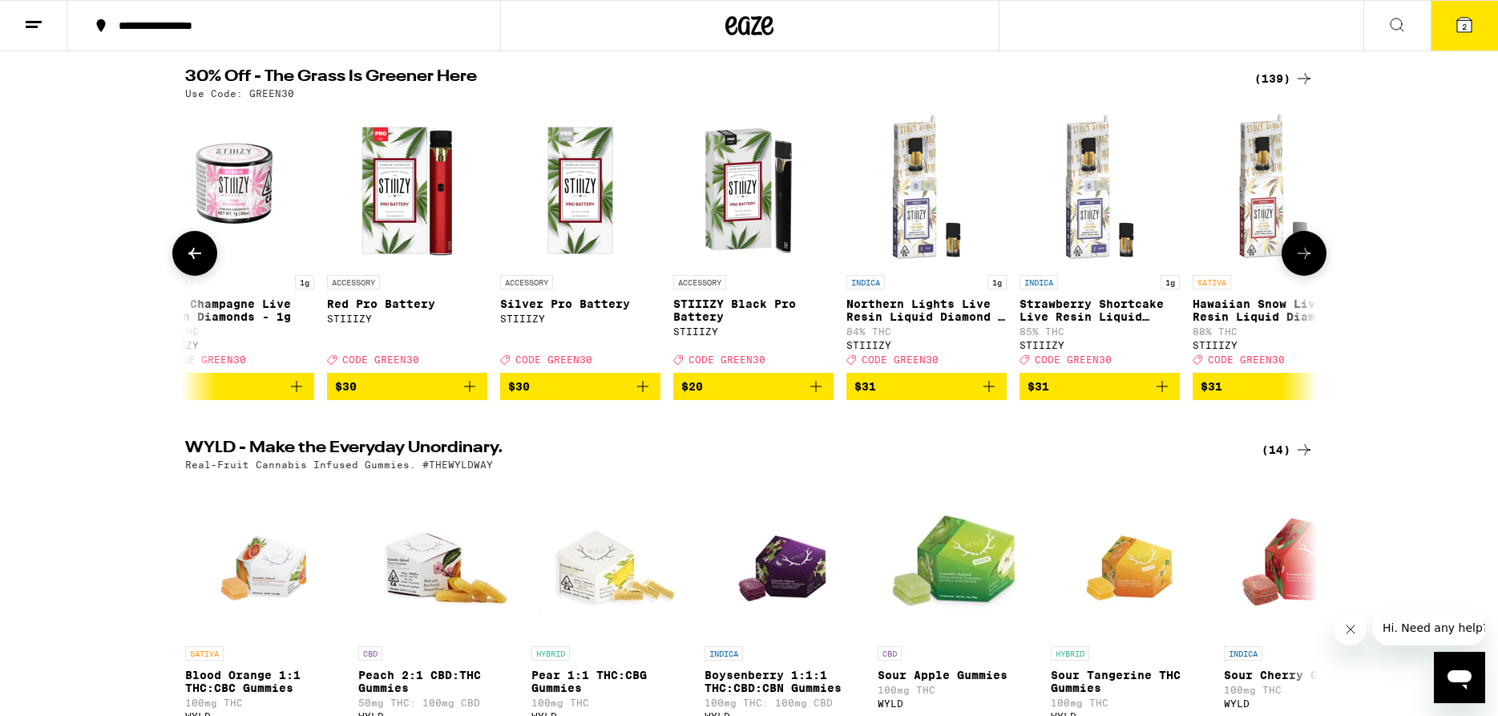
scroll to position [0, 13352]
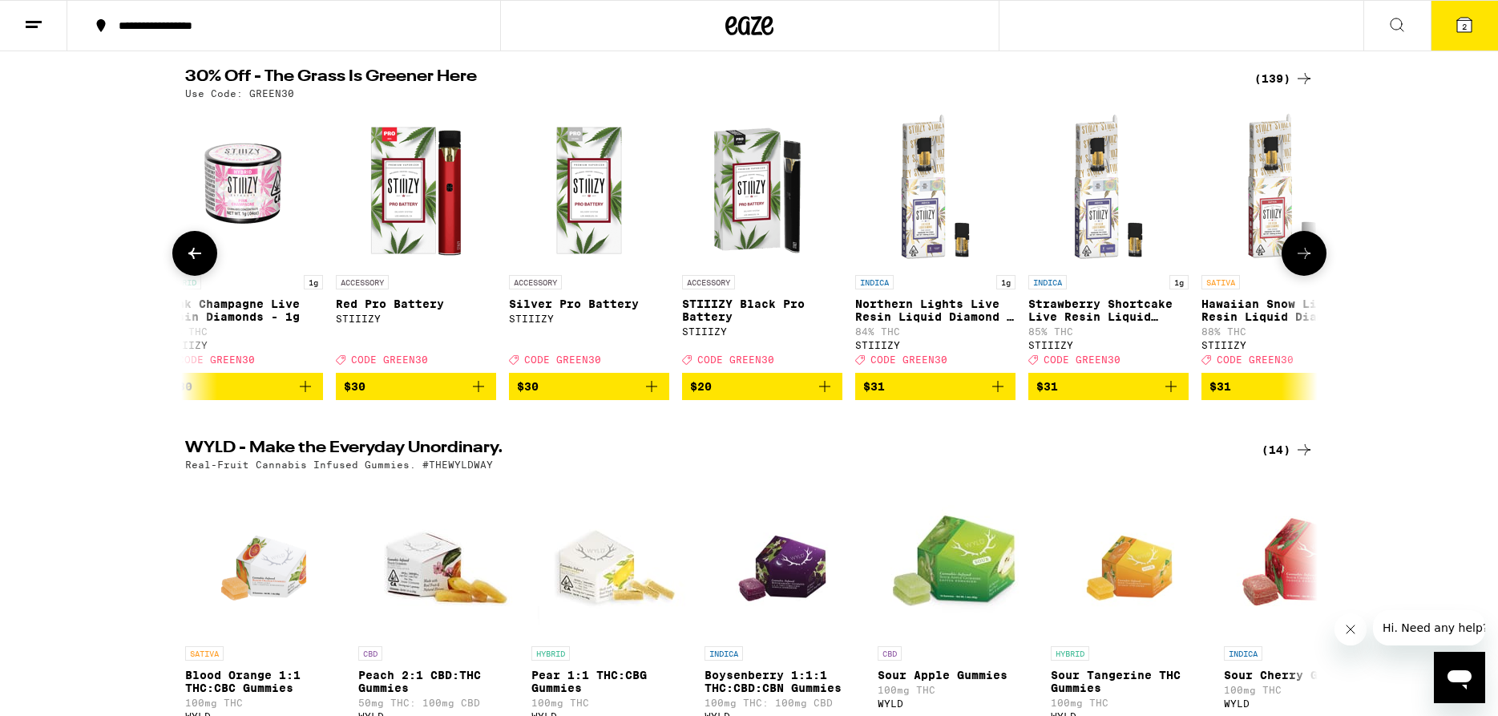
click at [1300, 263] on icon at bounding box center [1303, 253] width 19 height 19
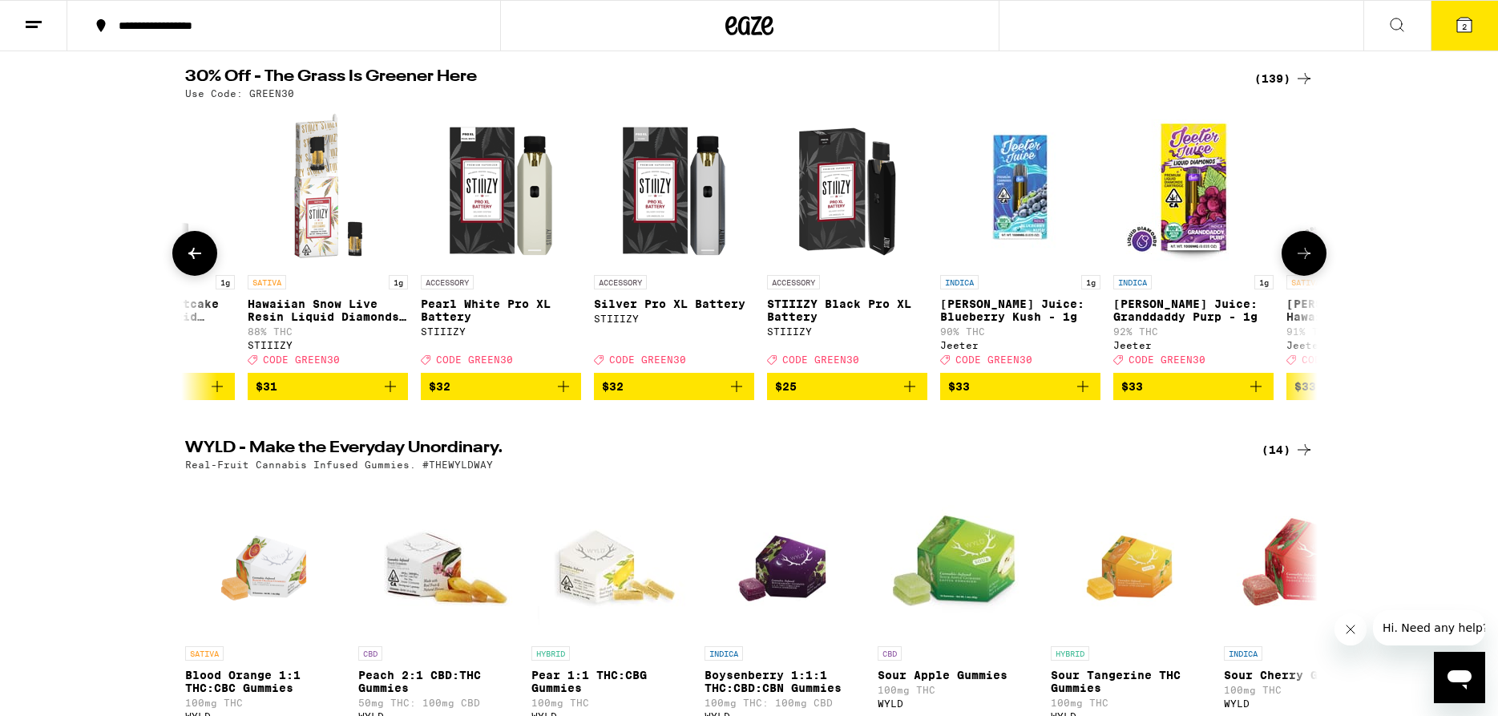
click at [1300, 263] on icon at bounding box center [1303, 253] width 19 height 19
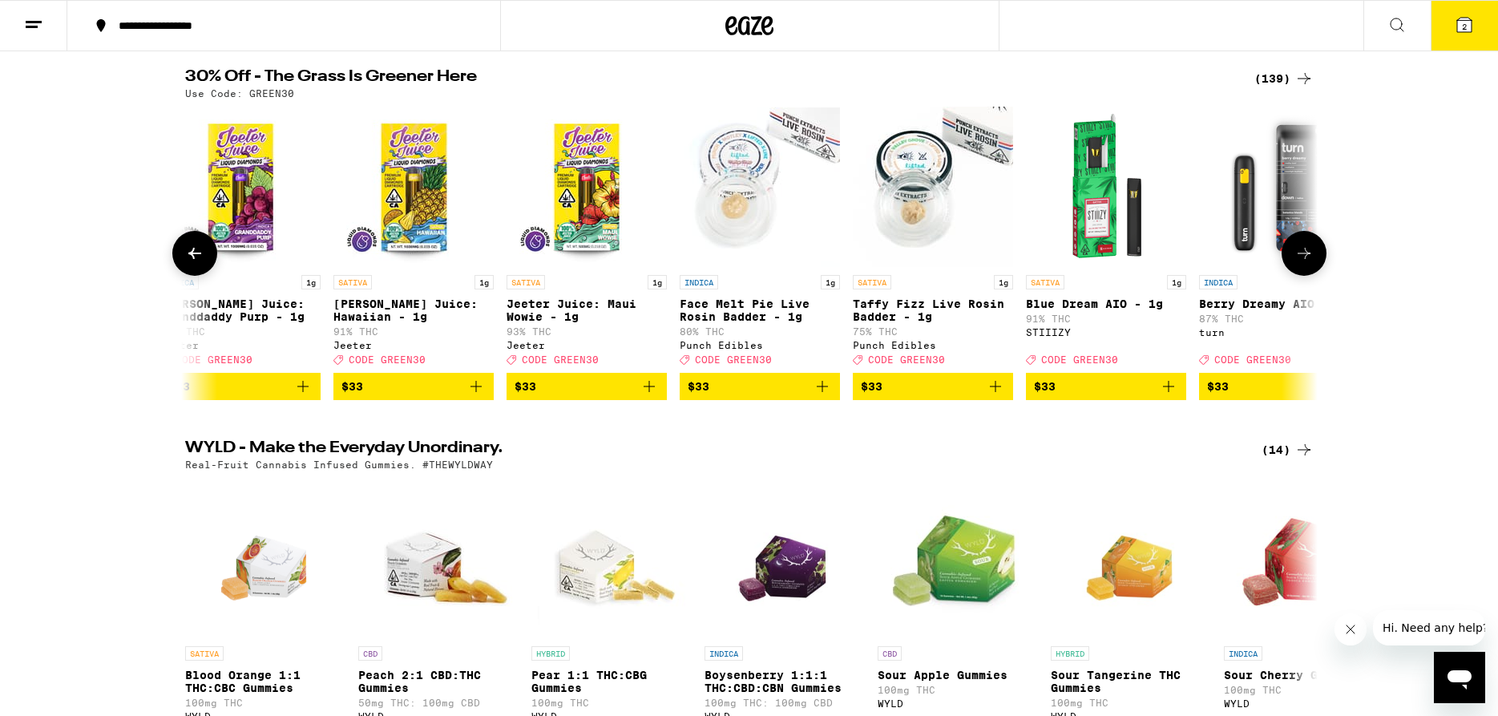
scroll to position [0, 15260]
click at [1300, 263] on icon at bounding box center [1303, 253] width 19 height 19
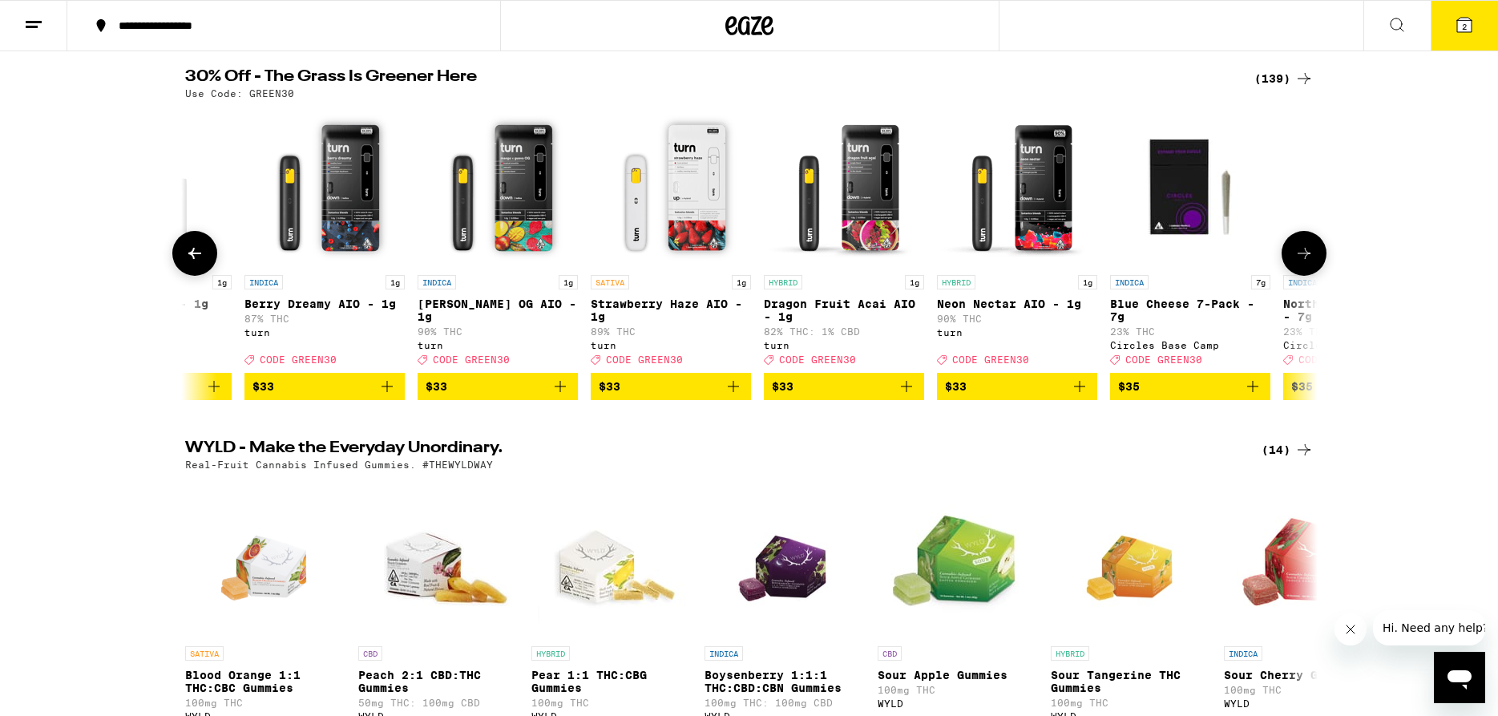
click at [1300, 263] on icon at bounding box center [1303, 253] width 19 height 19
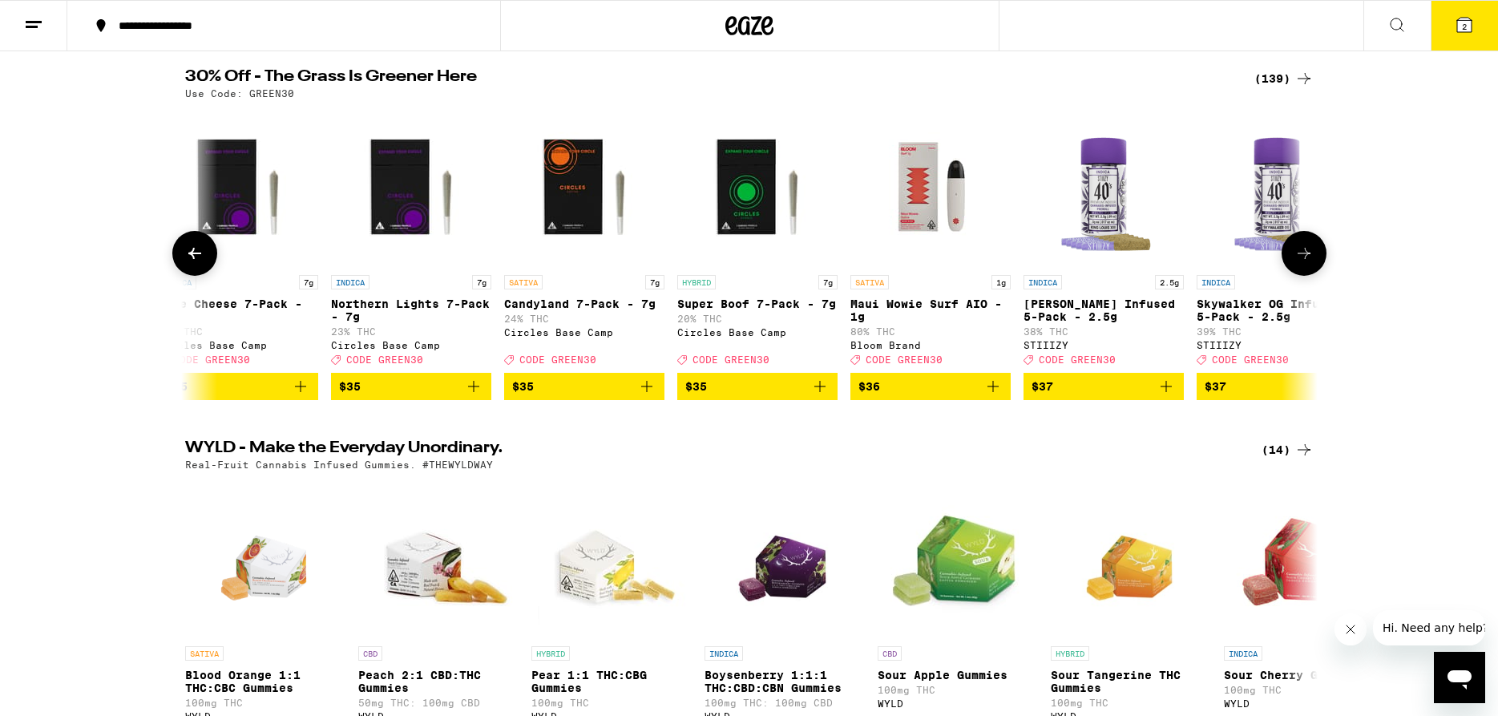
scroll to position [0, 17167]
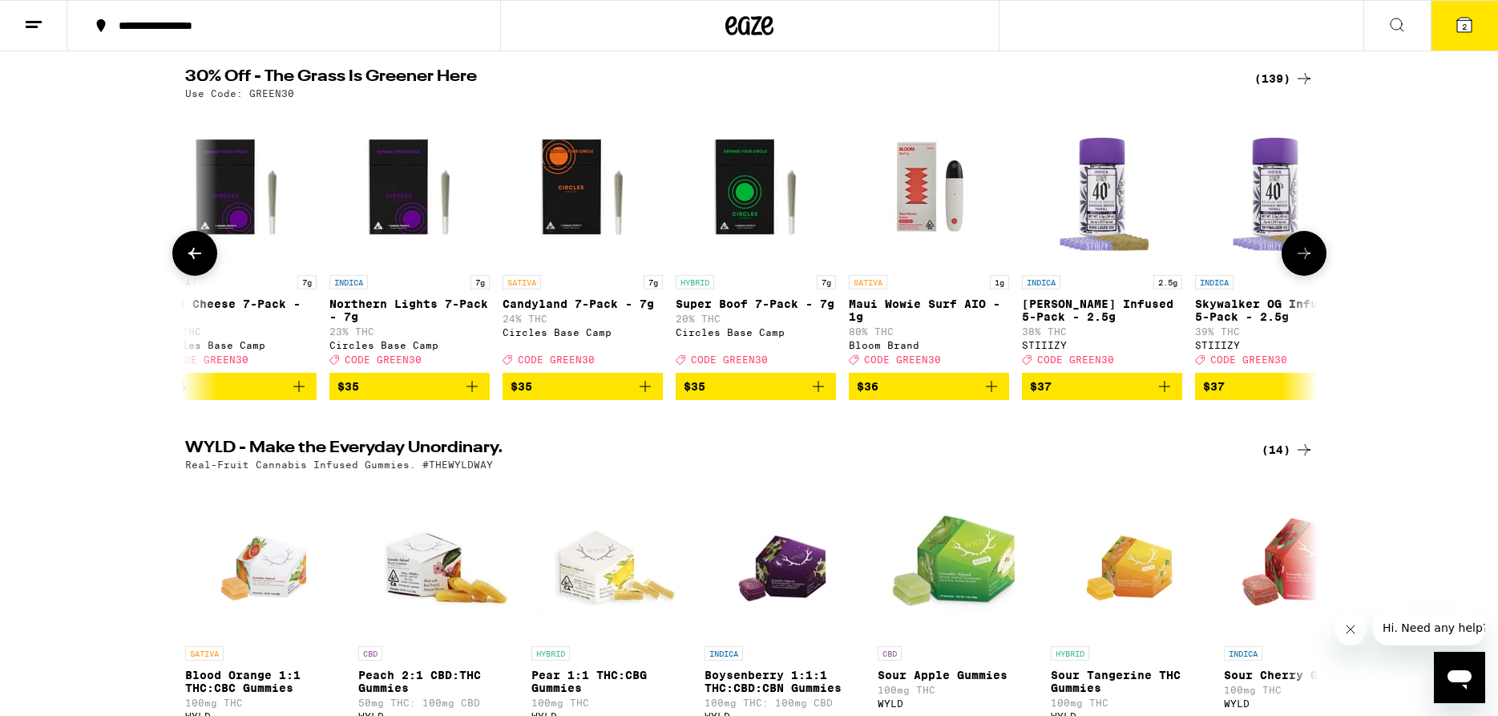
click at [1300, 263] on icon at bounding box center [1303, 253] width 19 height 19
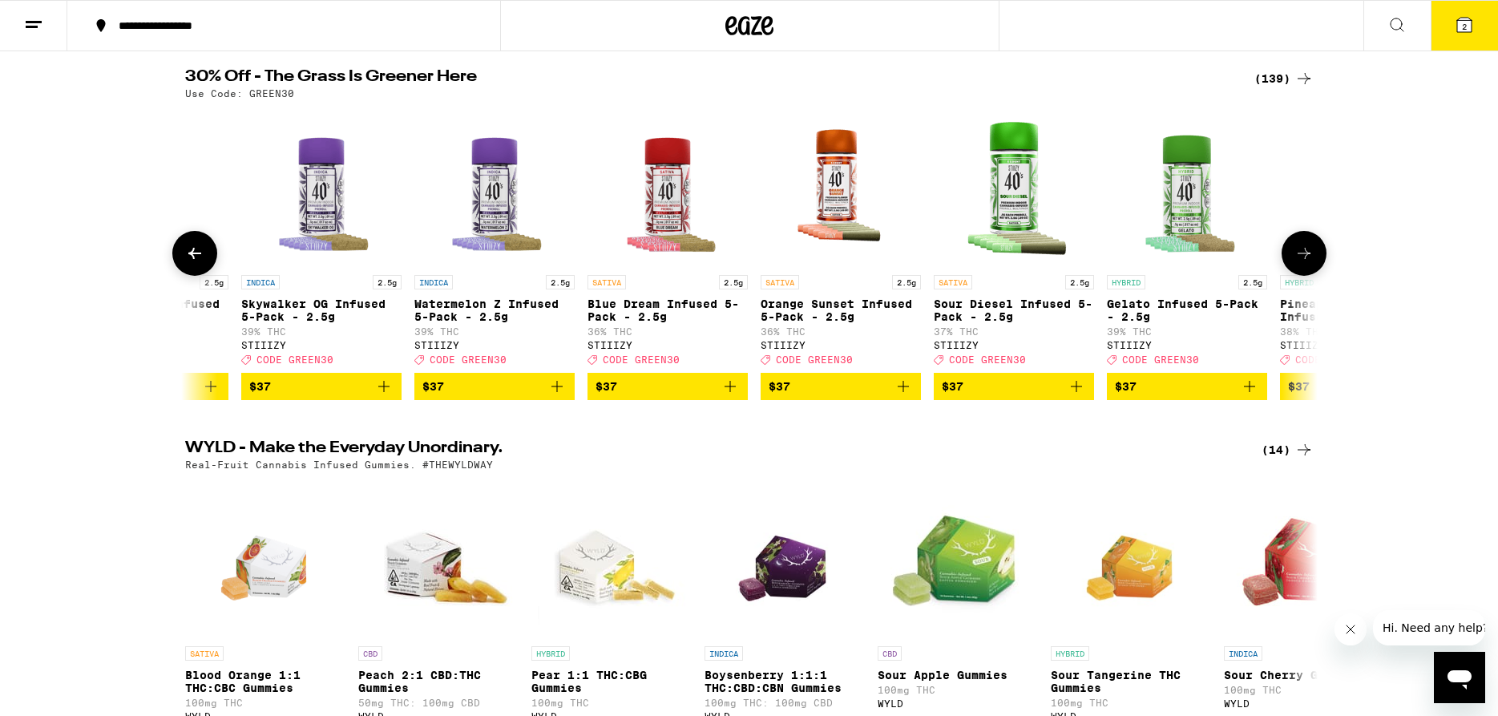
click at [1300, 263] on icon at bounding box center [1303, 253] width 19 height 19
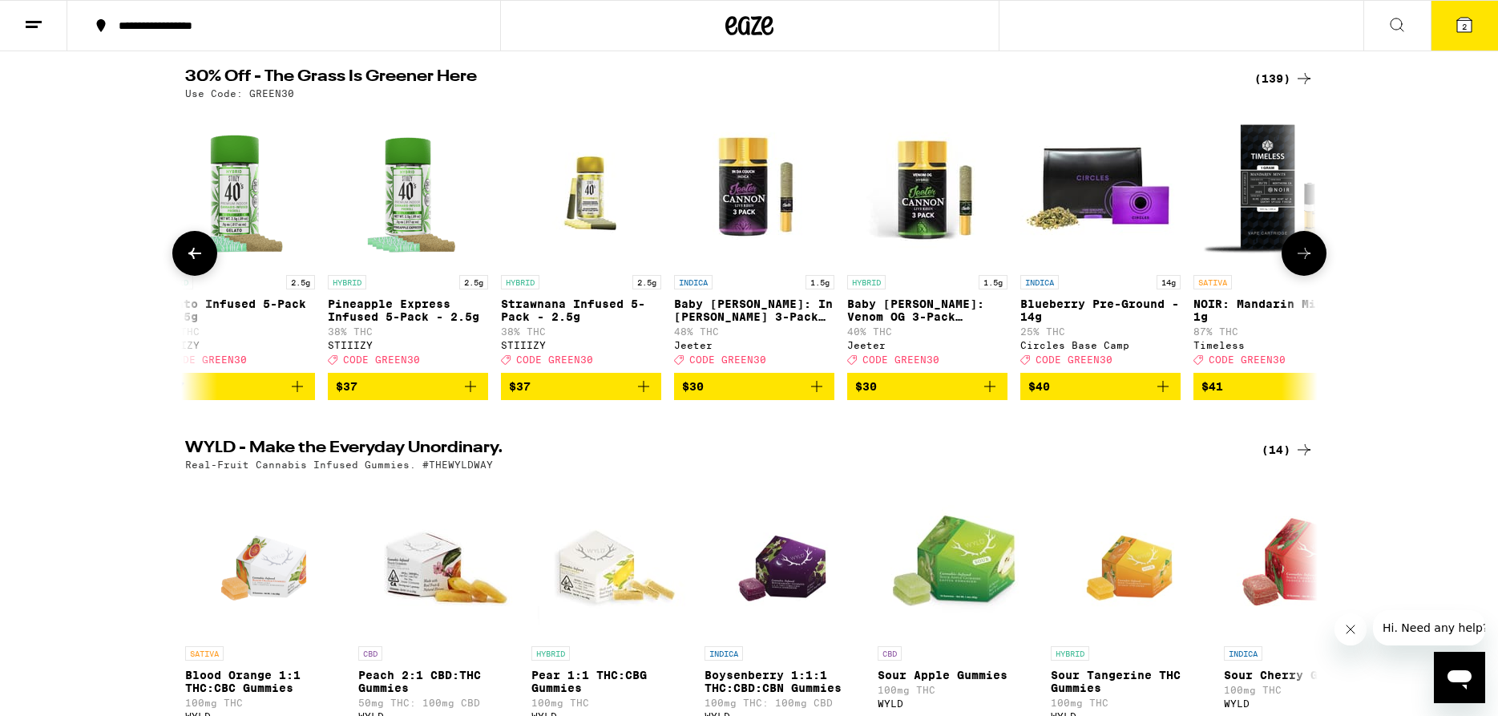
scroll to position [0, 19074]
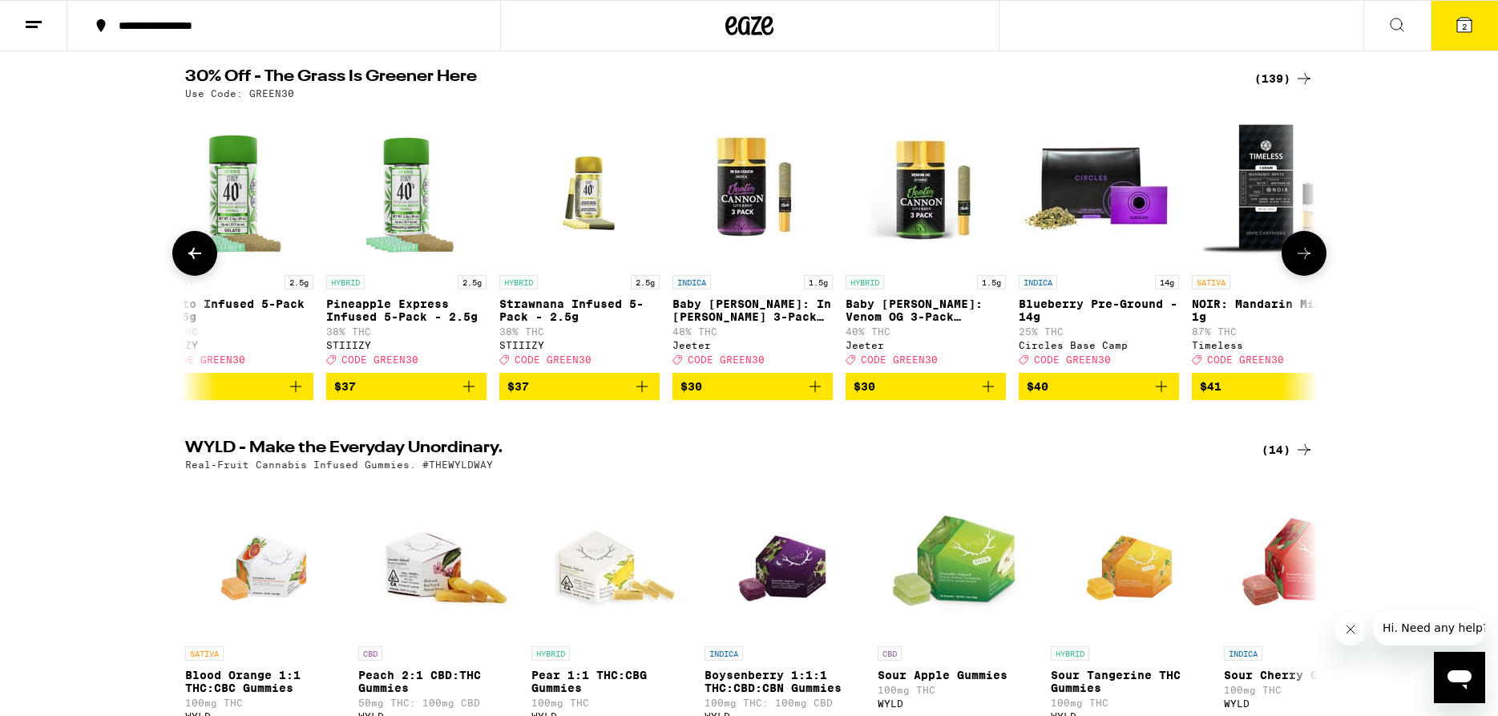
click at [1300, 263] on icon at bounding box center [1303, 253] width 19 height 19
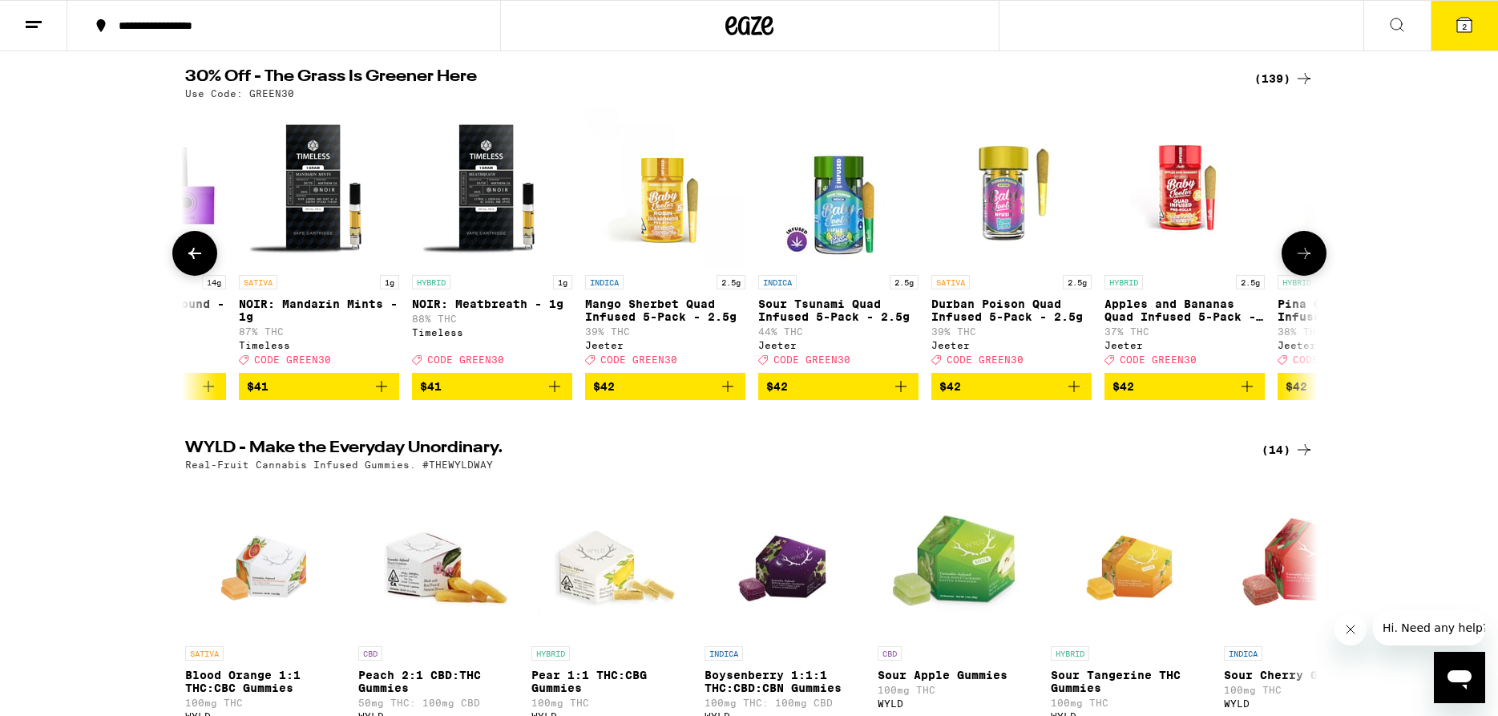
scroll to position [0, 20028]
click at [1304, 272] on button at bounding box center [1304, 253] width 45 height 45
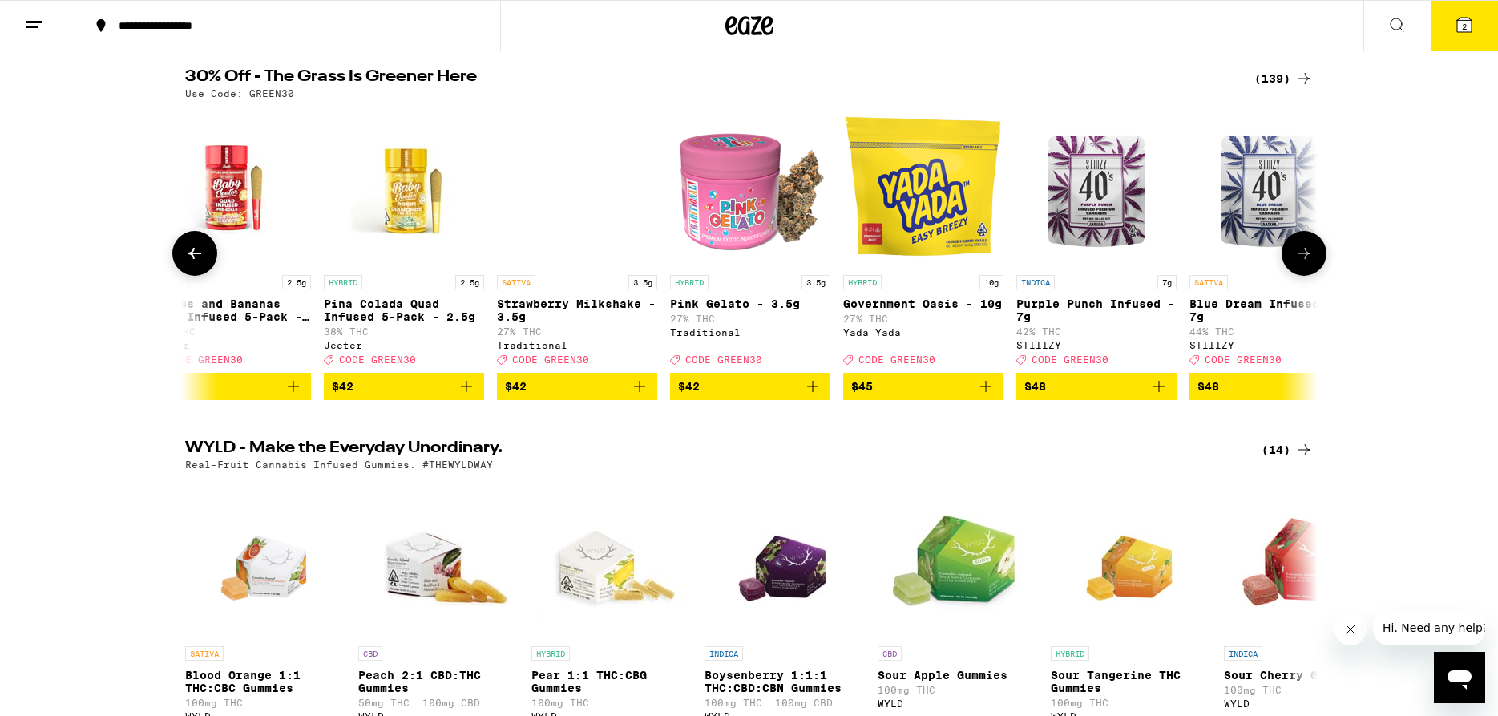
scroll to position [0, 20982]
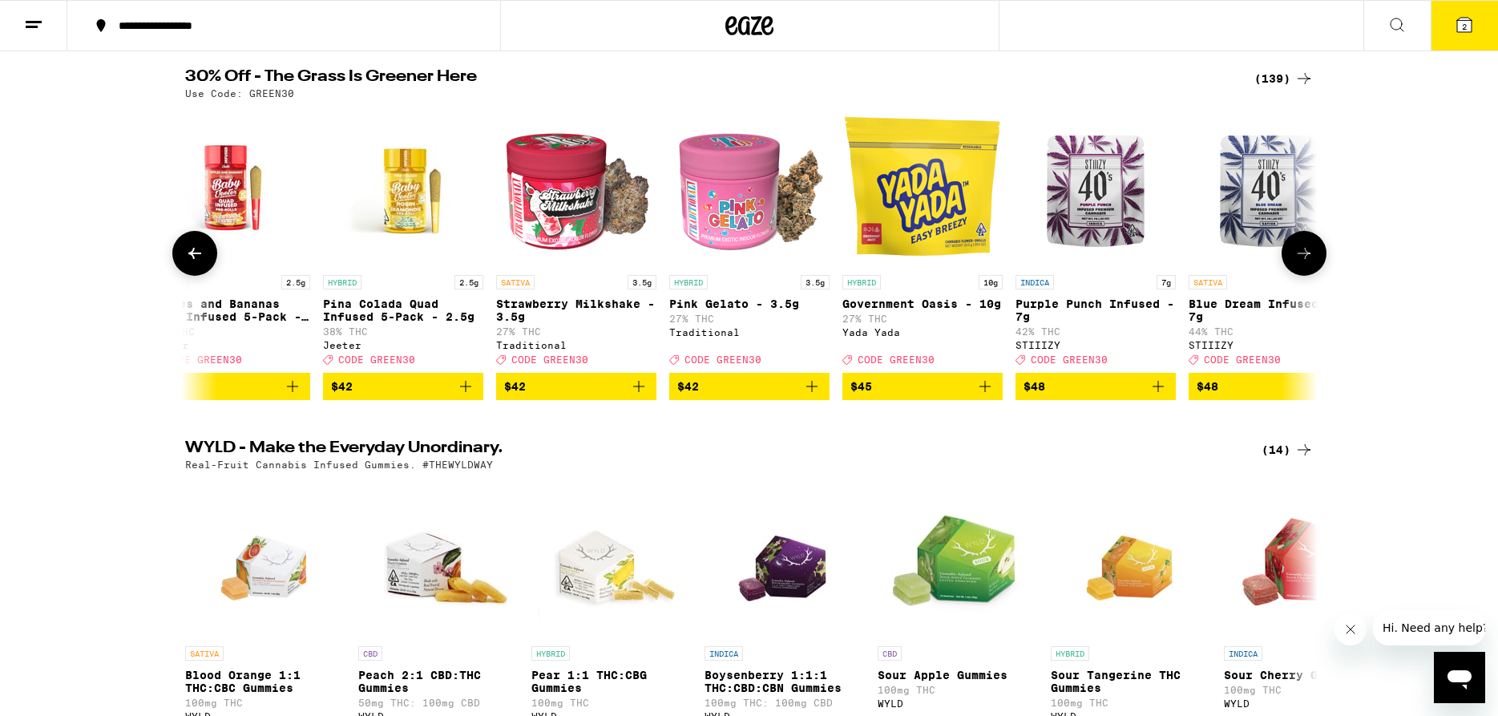
click at [1304, 272] on button at bounding box center [1304, 253] width 45 height 45
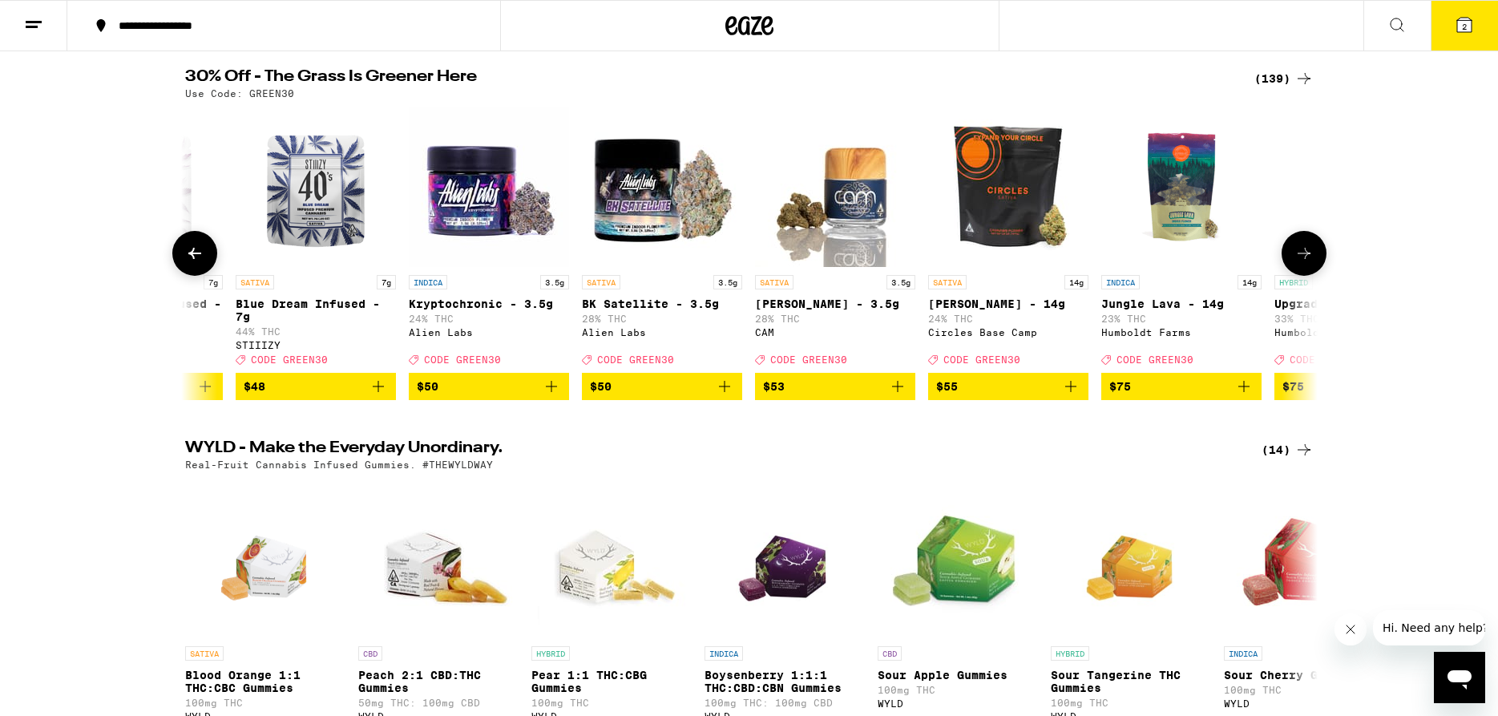
scroll to position [0, 21936]
click at [1305, 272] on button at bounding box center [1304, 253] width 45 height 45
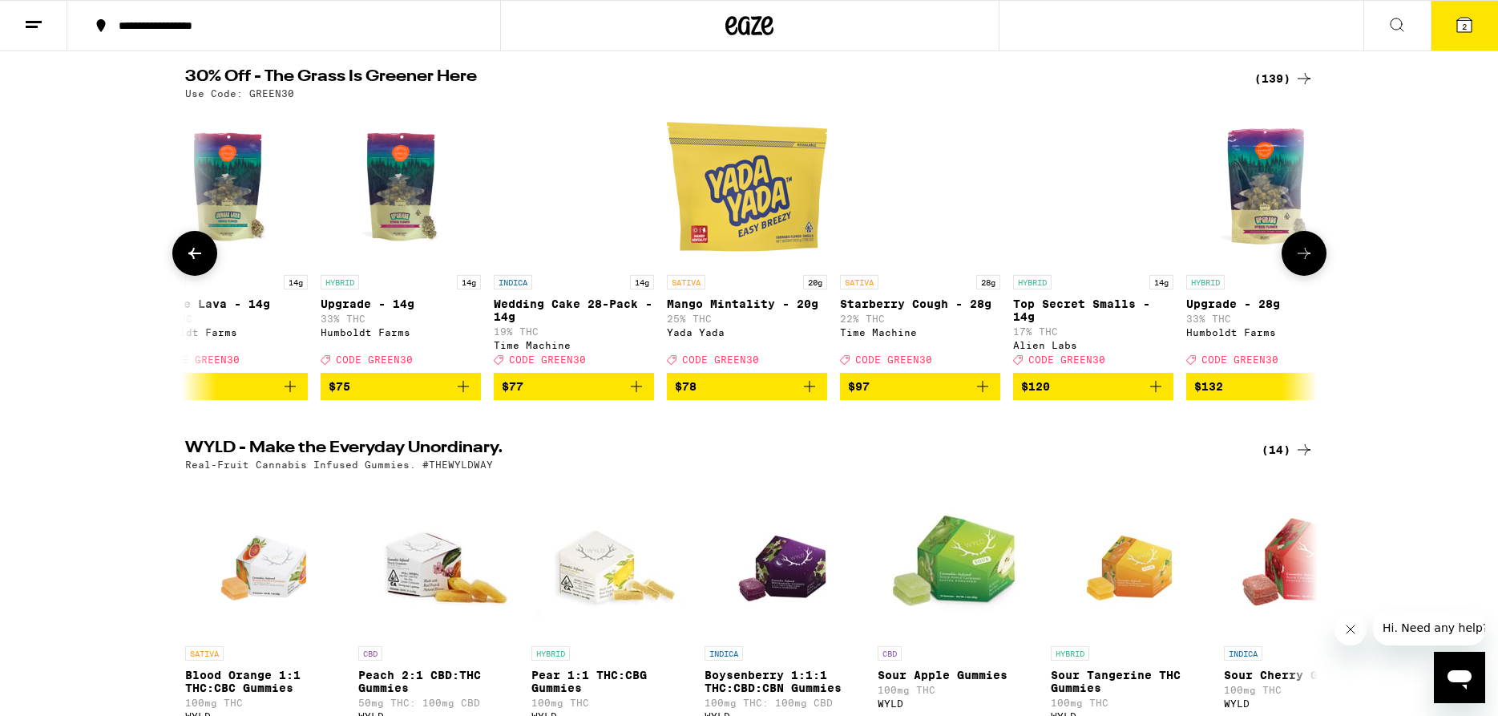
scroll to position [0, 22889]
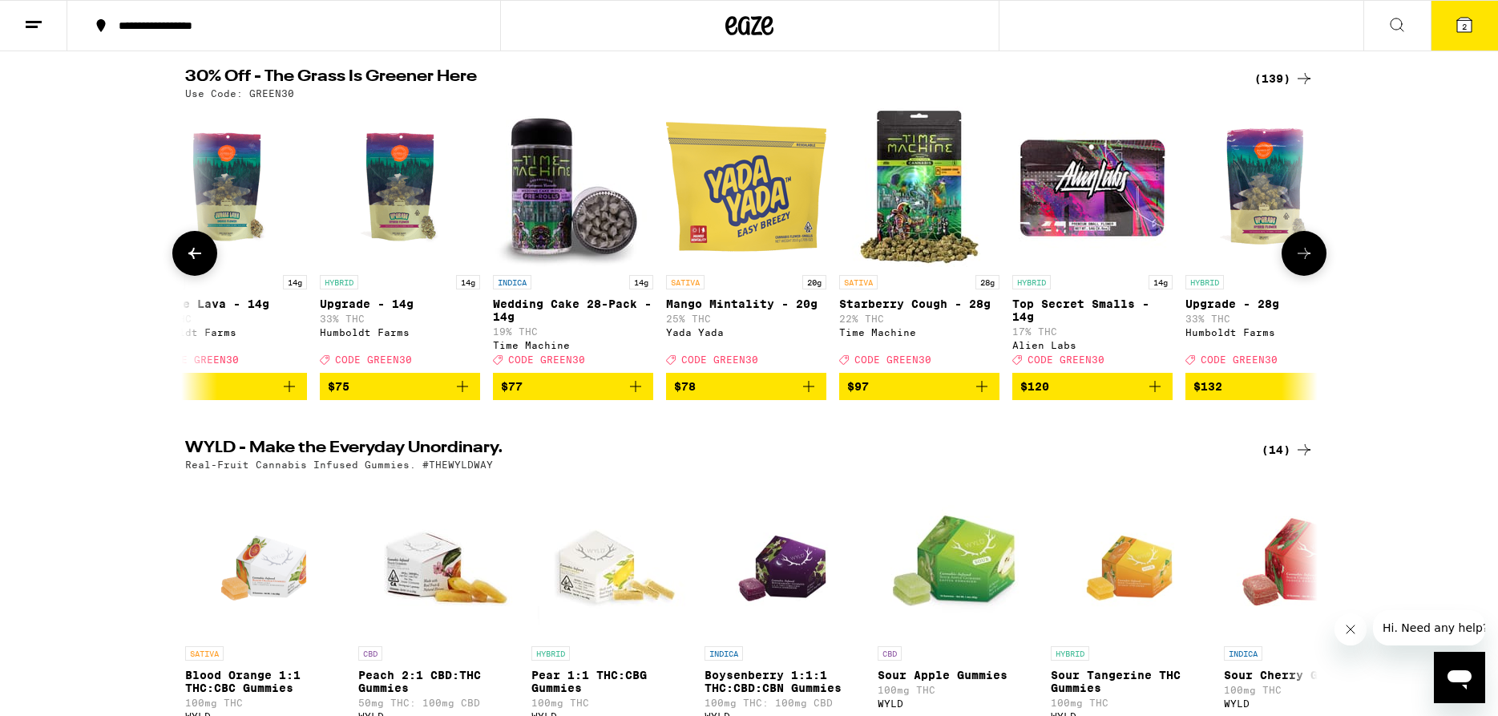
click at [1309, 260] on icon at bounding box center [1303, 253] width 19 height 19
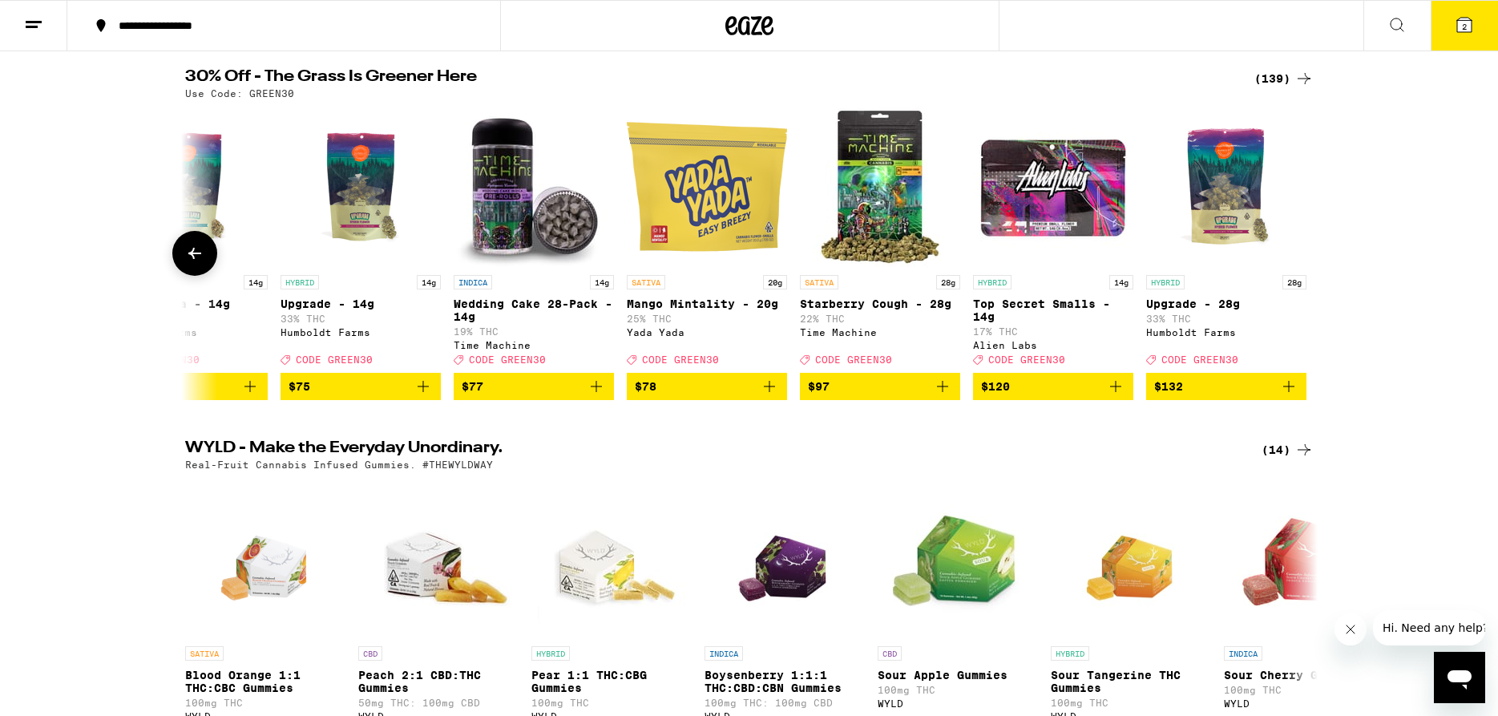
scroll to position [0, 22934]
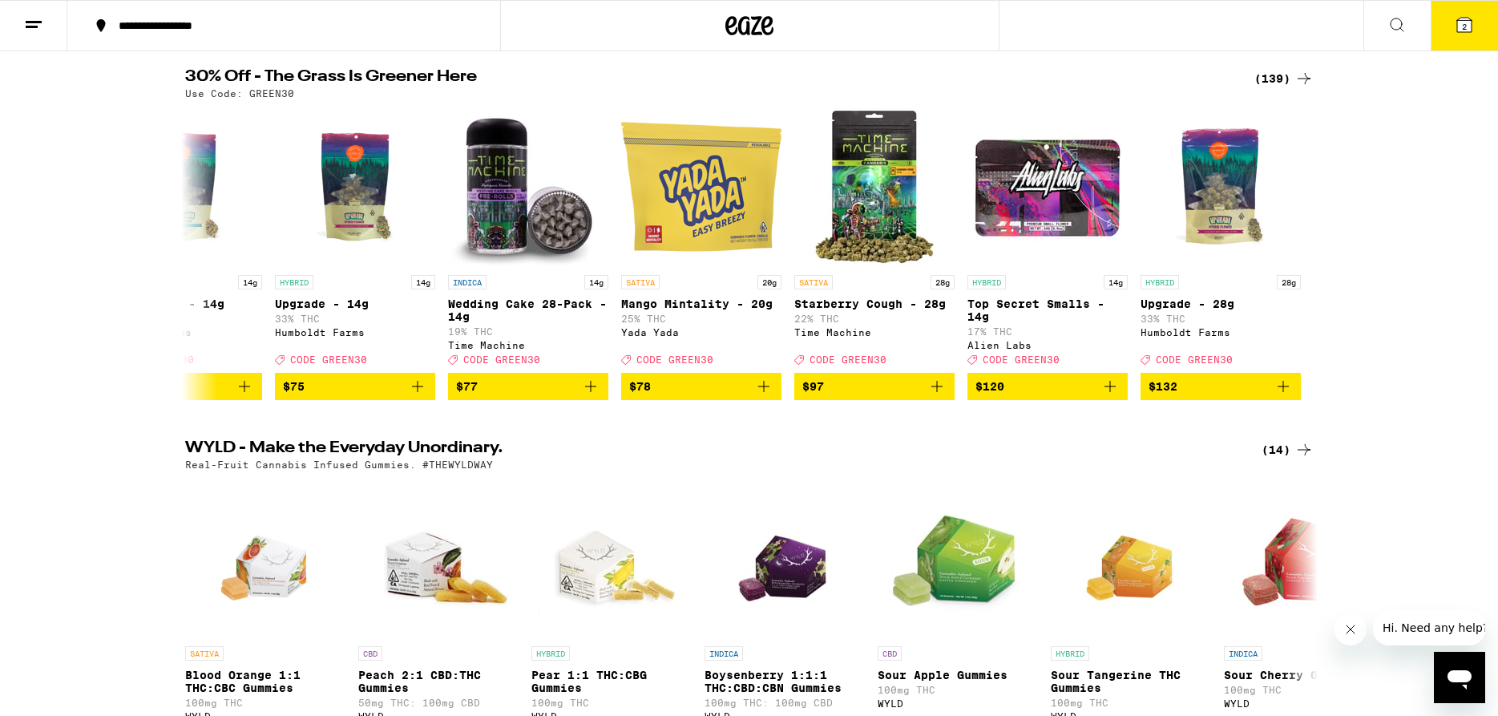
click at [1469, 41] on button "2" at bounding box center [1464, 26] width 67 height 50
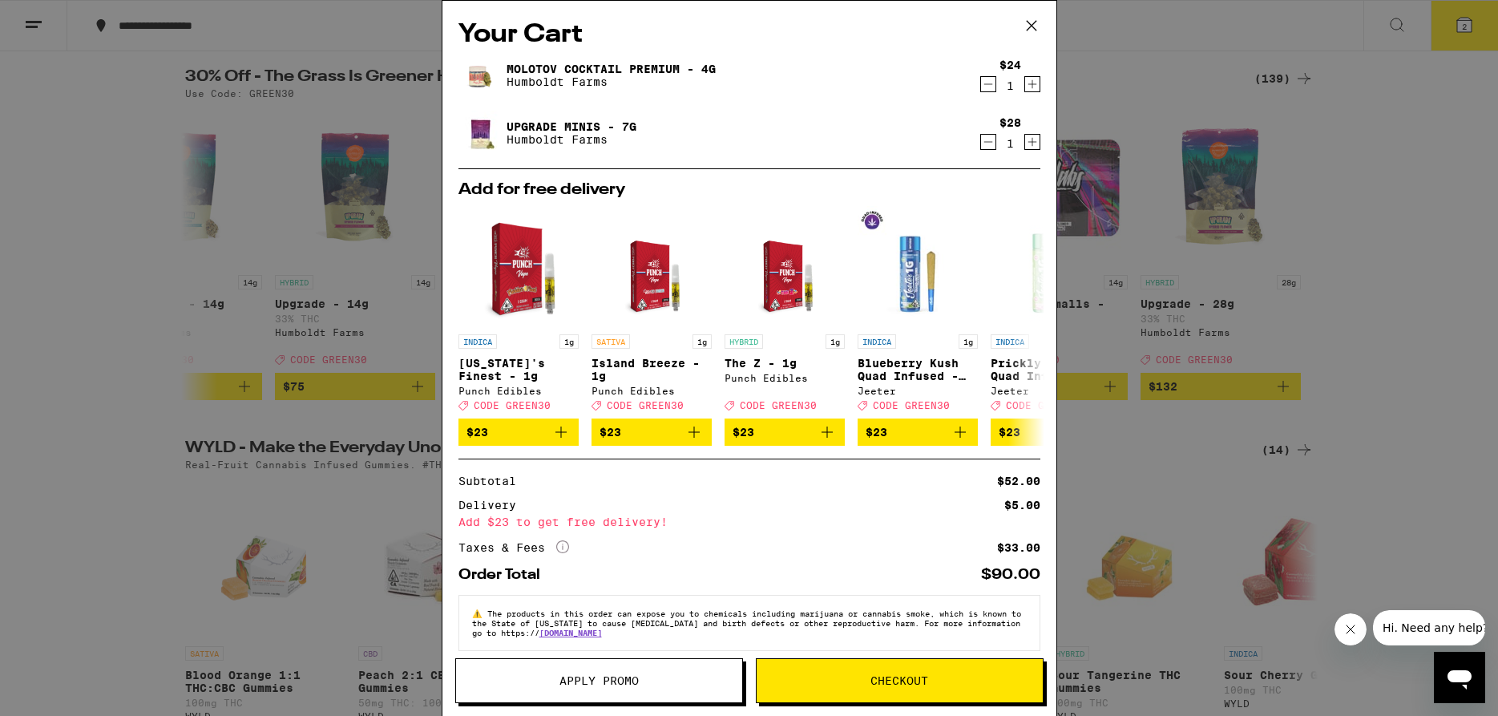
click at [1030, 87] on icon "Increment" at bounding box center [1032, 84] width 14 height 19
click at [563, 677] on span "Apply Promo" at bounding box center [598, 680] width 79 height 11
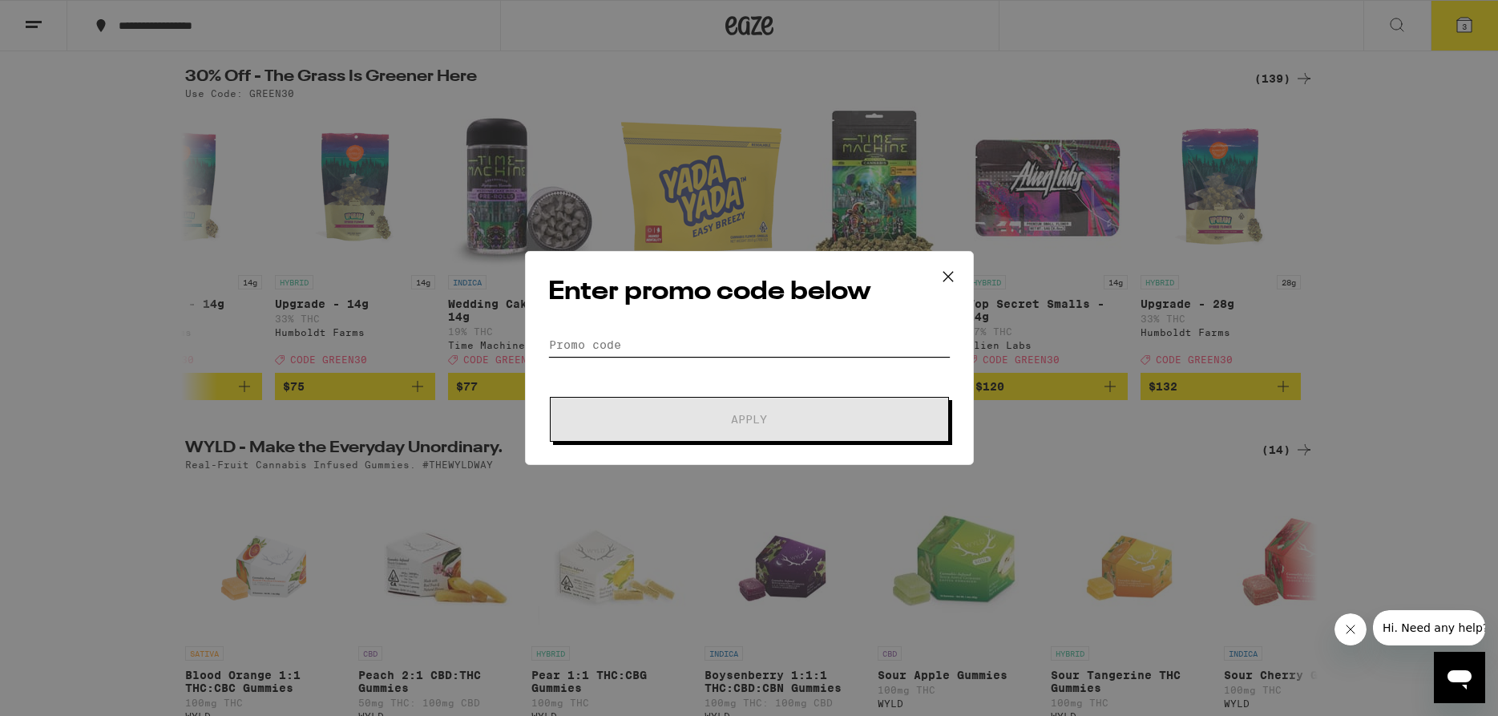
click at [655, 345] on input "Promo Code" at bounding box center [749, 345] width 402 height 24
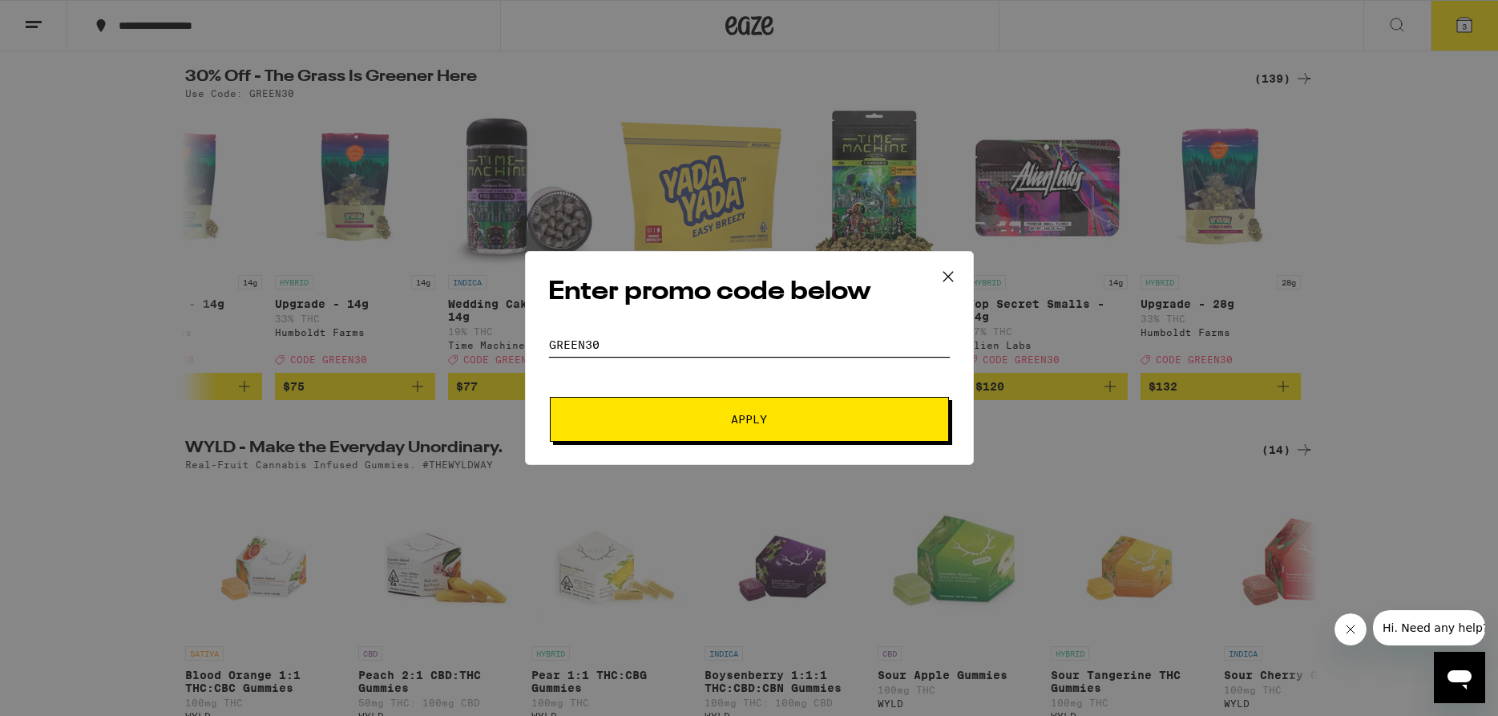
type input "green30"
click at [672, 437] on button "Apply" at bounding box center [749, 419] width 399 height 45
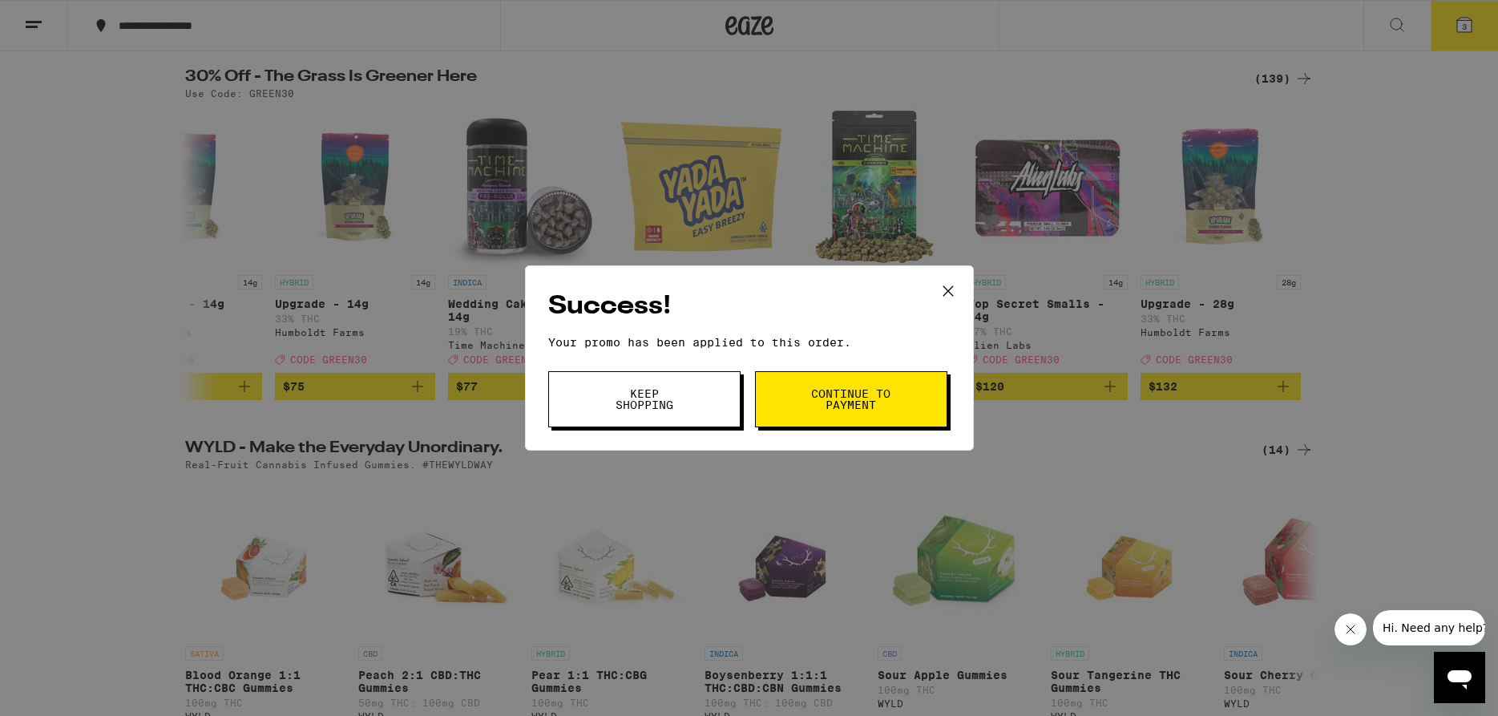
click at [680, 407] on span "Keep Shopping" at bounding box center [644, 399] width 82 height 22
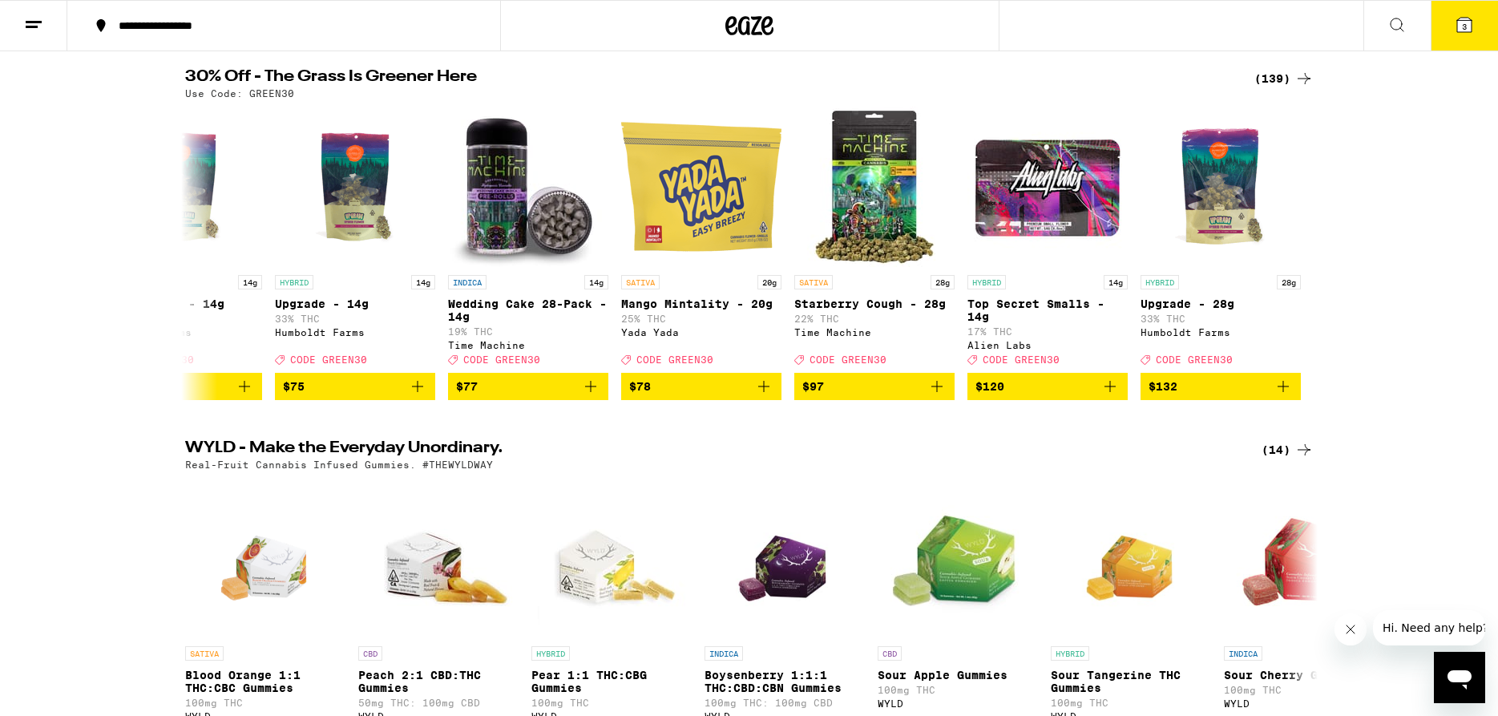
click at [1460, 26] on icon at bounding box center [1464, 25] width 14 height 14
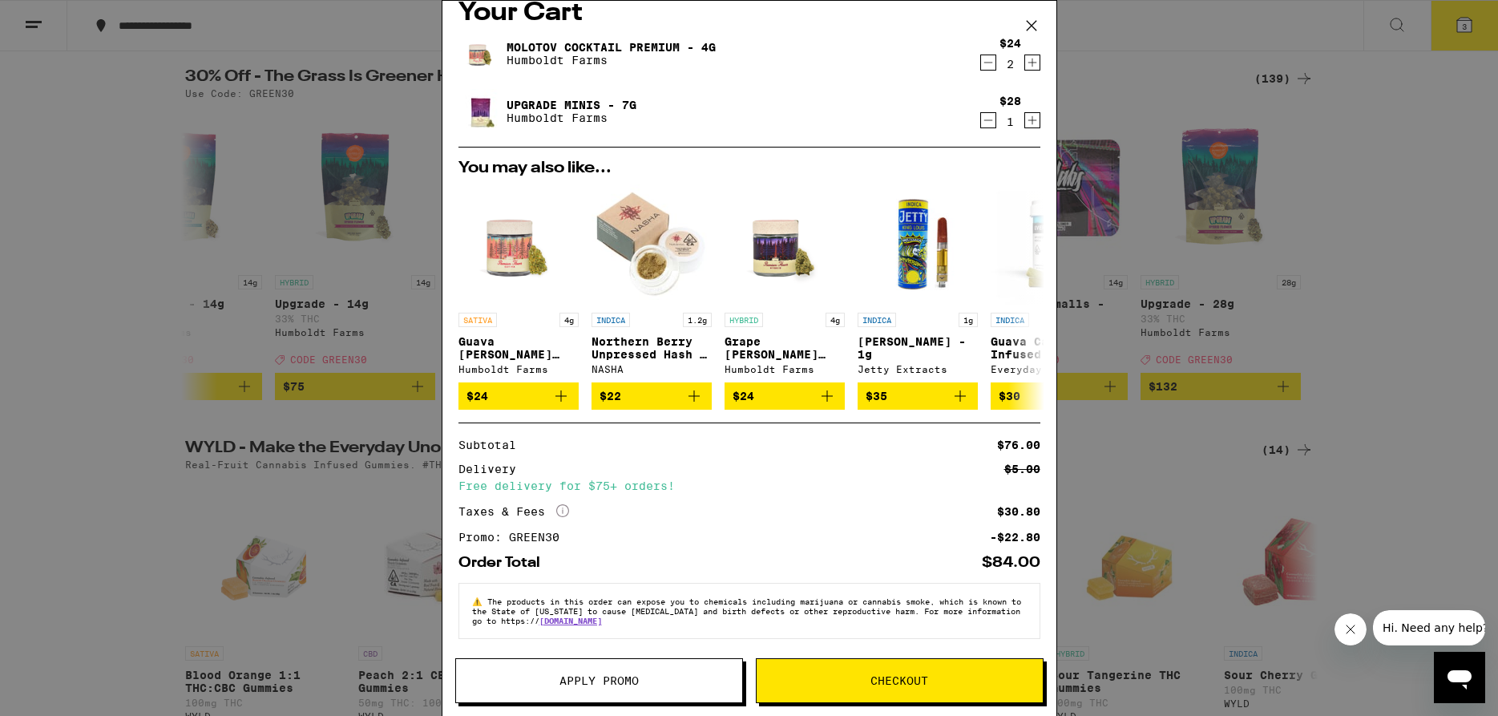
scroll to position [33, 0]
